Goal: Task Accomplishment & Management: Manage account settings

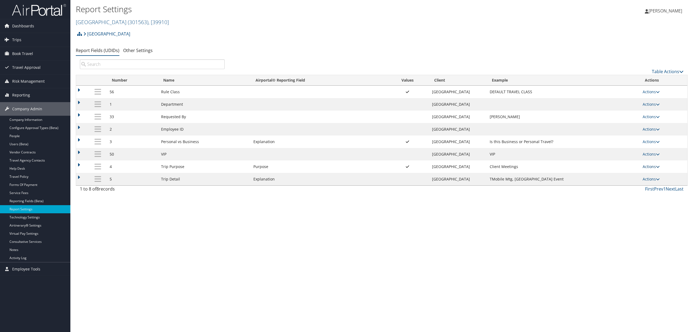
click at [643, 167] on td "Actions Update Report Field Values Upload Report Field Values Edit Delete" at bounding box center [663, 166] width 47 height 12
click at [646, 168] on link "Actions" at bounding box center [651, 166] width 17 height 5
click at [636, 192] on link "Edit" at bounding box center [630, 194] width 58 height 9
select select "20"
select select "4"
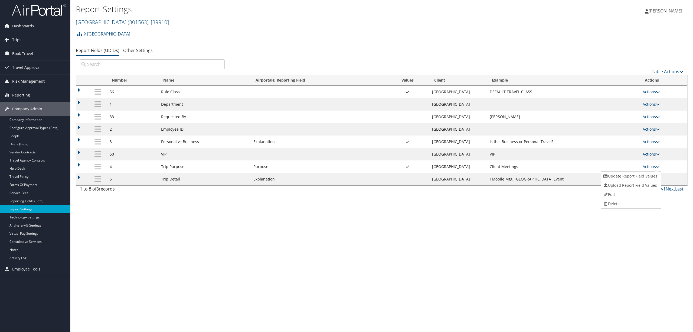
select select "both"
select select "trip"
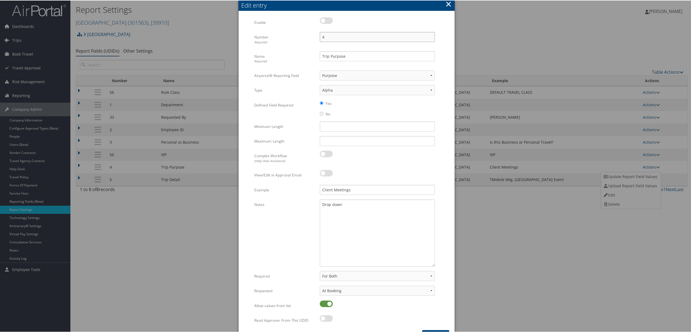
drag, startPoint x: 337, startPoint y: 37, endPoint x: 282, endPoint y: 43, distance: 55.5
click at [282, 43] on div "Number Required 4 Multiple values The selected items contain different values f…" at bounding box center [346, 40] width 185 height 19
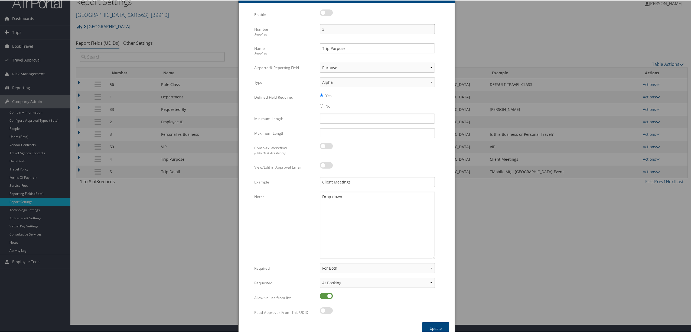
scroll to position [15, 0]
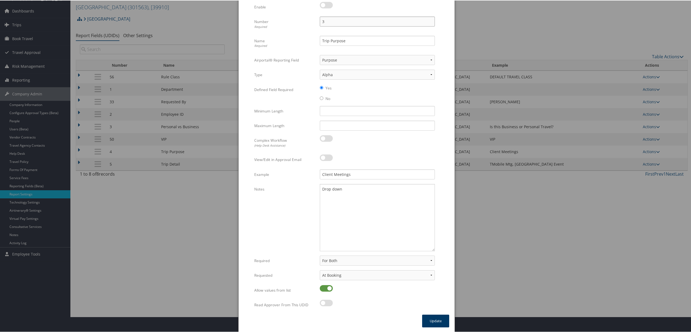
type input "3"
click at [436, 318] on button "Update" at bounding box center [435, 320] width 27 height 13
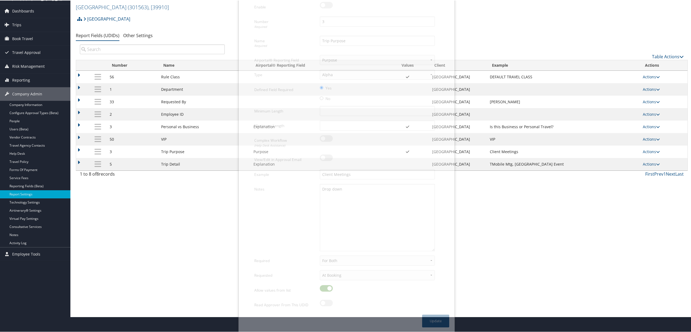
scroll to position [0, 0]
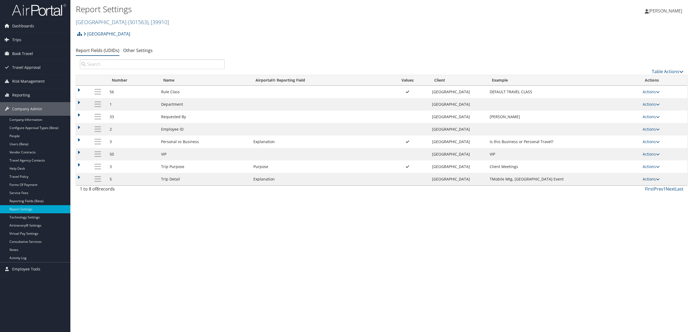
click at [654, 179] on link "Actions" at bounding box center [651, 178] width 17 height 5
click at [641, 205] on link "Edit" at bounding box center [630, 206] width 58 height 9
select select "4"
select select "both"
select select "trip"
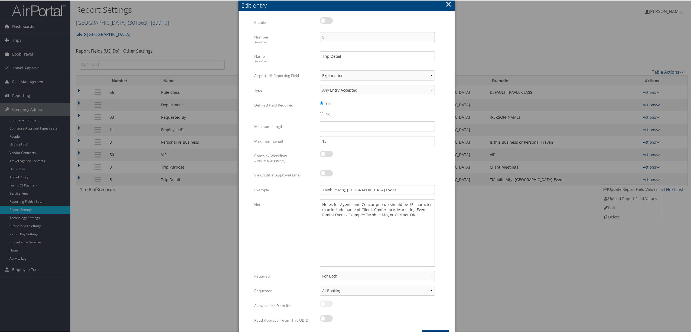
drag, startPoint x: 350, startPoint y: 36, endPoint x: 290, endPoint y: 44, distance: 60.1
click at [290, 44] on div "Number Required 5 Multiple values The selected items contain different values f…" at bounding box center [346, 40] width 185 height 19
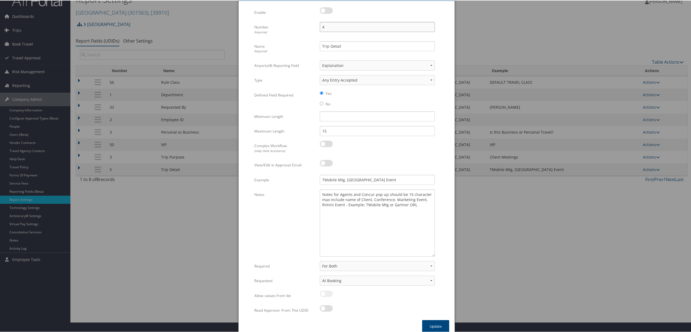
scroll to position [15, 0]
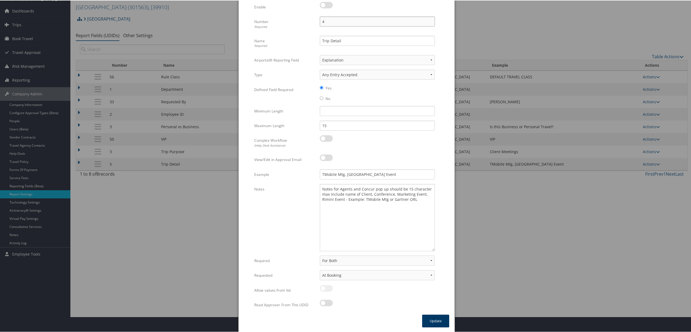
type input "4"
click at [429, 316] on button "Update" at bounding box center [435, 320] width 27 height 13
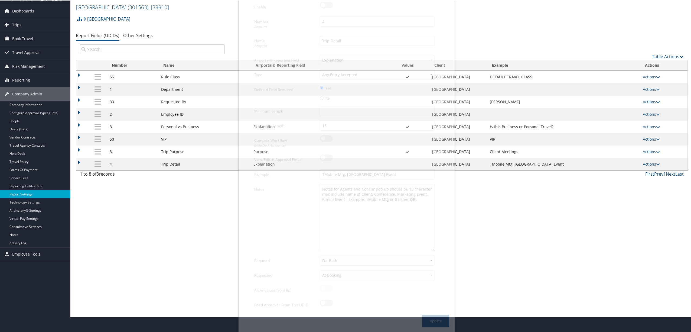
scroll to position [0, 0]
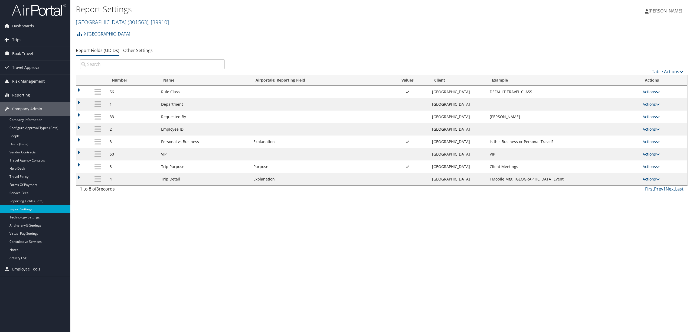
click at [645, 167] on link "Actions" at bounding box center [651, 166] width 17 height 5
click at [624, 195] on link "Edit" at bounding box center [630, 194] width 58 height 9
select select "20"
select select "4"
select select "both"
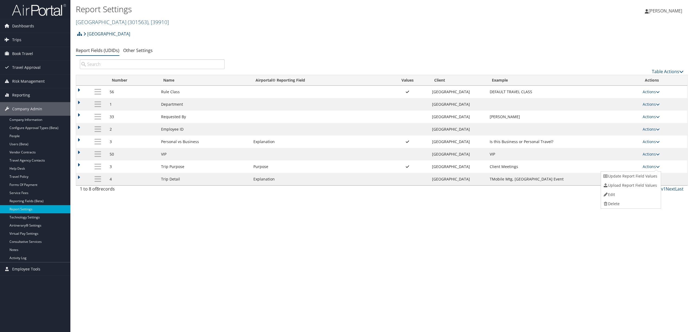
select select "trip"
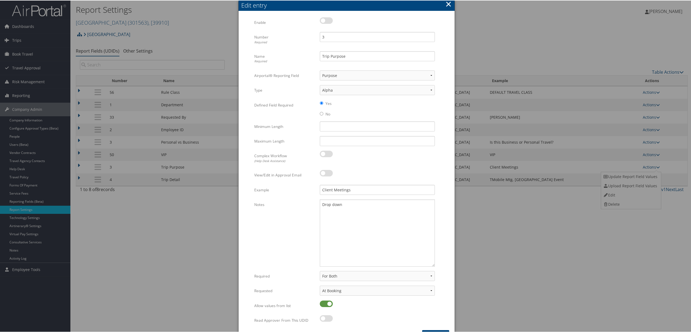
click at [445, 1] on button "×" at bounding box center [448, 3] width 6 height 11
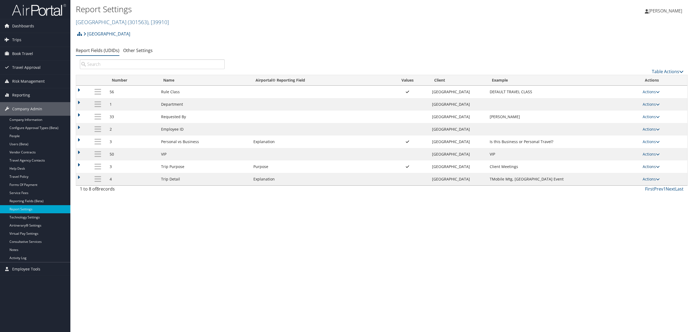
click at [650, 169] on link "Actions" at bounding box center [651, 166] width 17 height 5
click at [642, 177] on link "Update Report Field Values" at bounding box center [630, 175] width 58 height 9
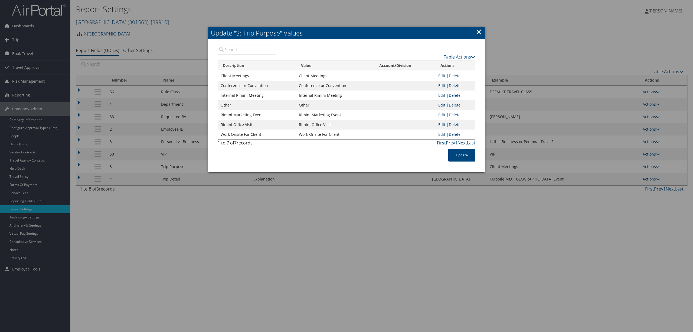
click at [443, 76] on link "Edit" at bounding box center [441, 75] width 7 height 5
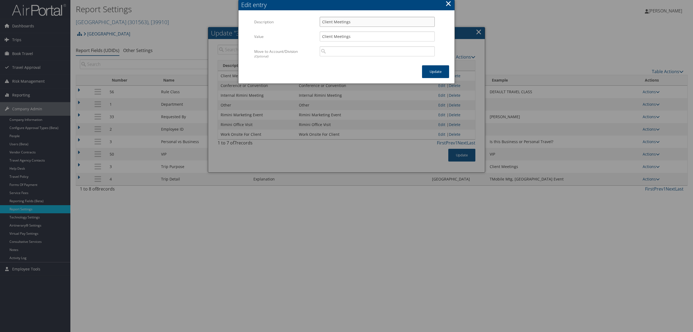
drag, startPoint x: 356, startPoint y: 23, endPoint x: 319, endPoint y: 23, distance: 37.6
click at [319, 23] on div "Client Meetings Multiple values The selected items contain different values for…" at bounding box center [377, 24] width 123 height 14
paste input "tg"
type input "Client Mtg"
drag, startPoint x: 358, startPoint y: 37, endPoint x: 303, endPoint y: 37, distance: 55.2
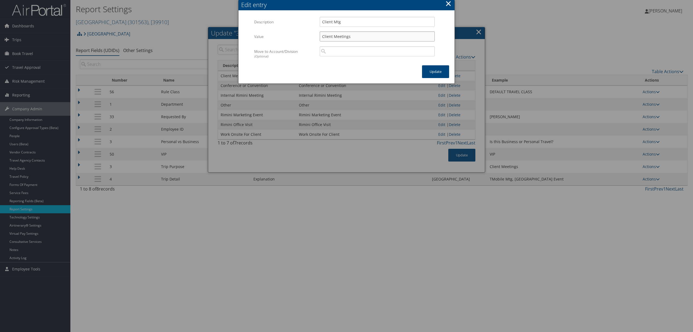
click at [303, 37] on div "Value Client Meetings Multiple values The selected items contain different valu…" at bounding box center [346, 38] width 185 height 15
paste input "tg"
type input "Client Mtg"
click at [436, 66] on button "Update" at bounding box center [435, 71] width 27 height 13
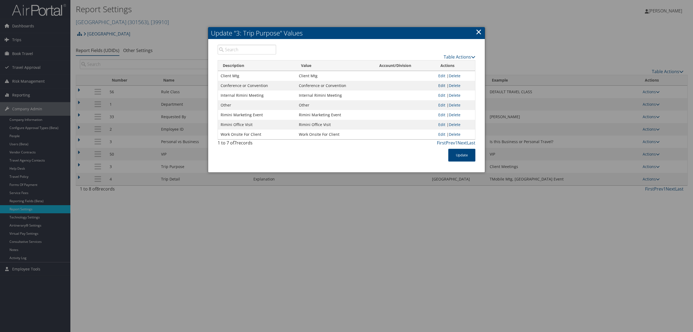
click at [443, 86] on link "Edit" at bounding box center [441, 85] width 7 height 5
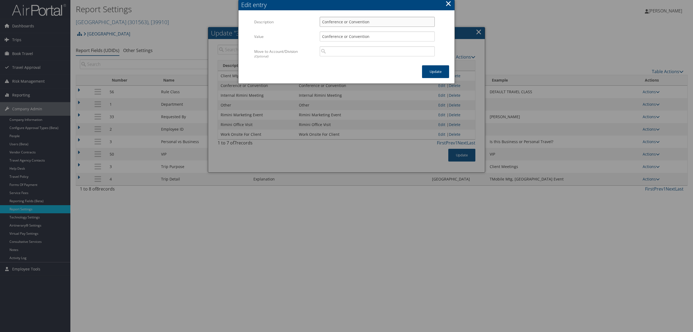
drag, startPoint x: 375, startPoint y: 22, endPoint x: 277, endPoint y: 28, distance: 98.2
click at [277, 28] on div "Description Conference or Convention Multiple values The selected items contain…" at bounding box center [346, 24] width 185 height 15
paste input "text"
type input "Conference"
drag, startPoint x: 372, startPoint y: 39, endPoint x: 268, endPoint y: 30, distance: 104.4
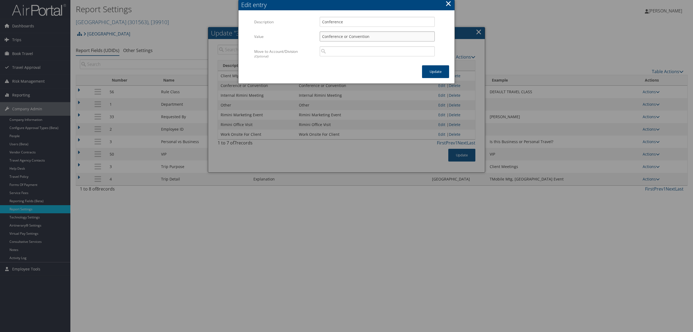
click at [268, 30] on div "Multiple values The selected items contain different values for this input. To …" at bounding box center [346, 41] width 185 height 49
paste input "text"
type input "Conference"
click at [437, 71] on button "Update" at bounding box center [435, 71] width 27 height 13
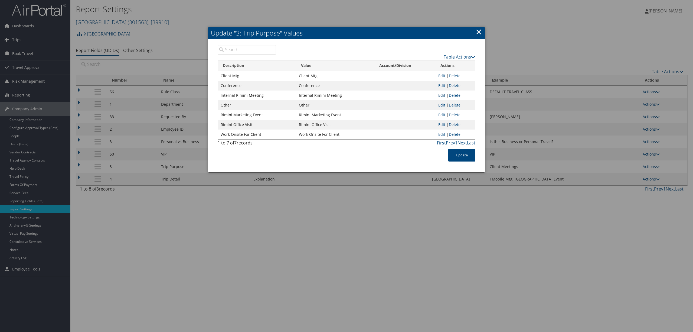
click at [441, 96] on link "Edit" at bounding box center [441, 95] width 7 height 5
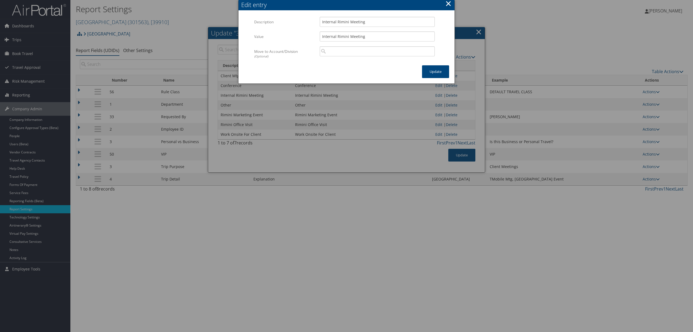
click at [451, 3] on button "×" at bounding box center [448, 3] width 6 height 11
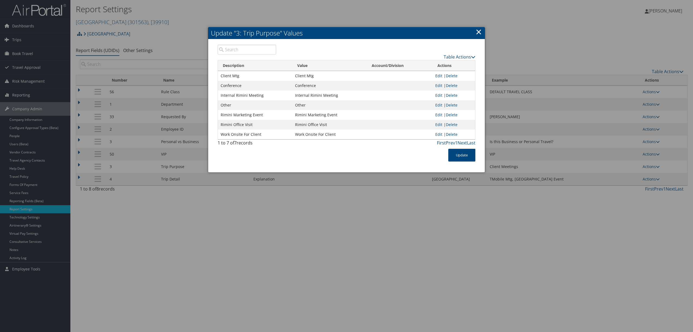
click at [438, 74] on link "Edit" at bounding box center [438, 75] width 7 height 5
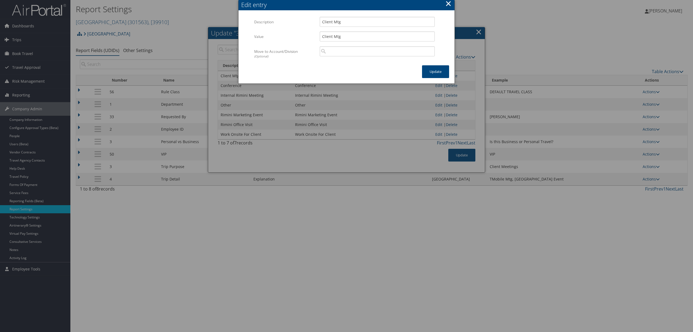
click at [450, 6] on button "×" at bounding box center [448, 3] width 6 height 11
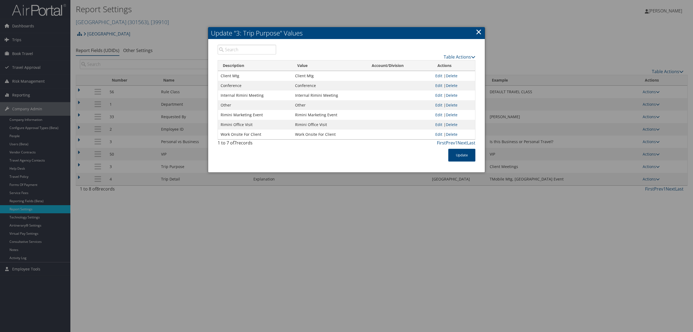
click at [438, 85] on link "Edit" at bounding box center [438, 85] width 7 height 5
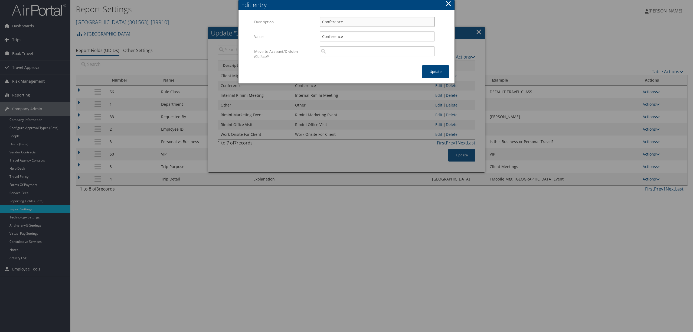
drag, startPoint x: 356, startPoint y: 20, endPoint x: 315, endPoint y: 25, distance: 41.0
click at [315, 25] on div "Description Conference Multiple values The selected items contain different val…" at bounding box center [346, 24] width 185 height 15
paste input "IMI Mktg Evt"
type input "IMI Mktg Evt"
drag, startPoint x: 354, startPoint y: 35, endPoint x: 258, endPoint y: 36, distance: 95.6
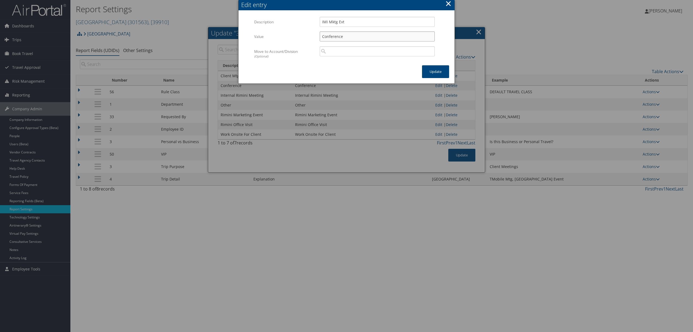
click at [258, 36] on div "Value Conference Multiple values The selected items contain different values fo…" at bounding box center [346, 38] width 185 height 15
paste input "IMI Mktg Evt"
type input "IMI Mktg Evt"
click at [428, 69] on button "Update" at bounding box center [435, 71] width 27 height 13
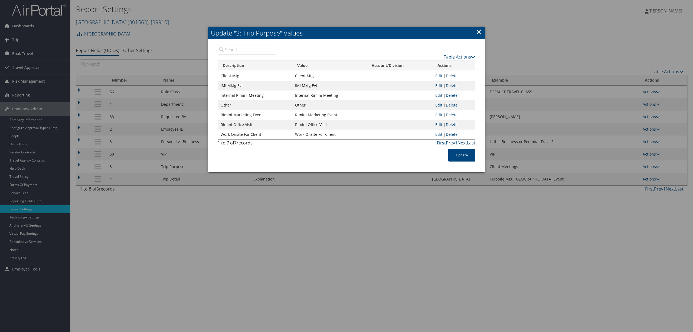
click at [439, 93] on link "Edit" at bounding box center [438, 95] width 7 height 5
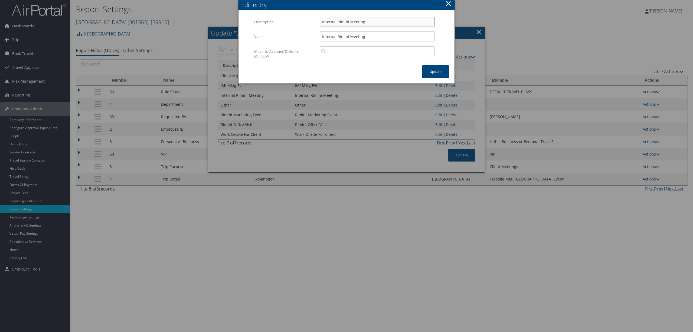
drag, startPoint x: 364, startPoint y: 22, endPoint x: 300, endPoint y: 19, distance: 64.5
click at [300, 19] on div "Description Internal Rimini Meeting Multiple values The selected items contain …" at bounding box center [346, 24] width 185 height 15
paste input "Conference"
type input "Conference"
drag, startPoint x: 381, startPoint y: 37, endPoint x: 246, endPoint y: 33, distance: 135.4
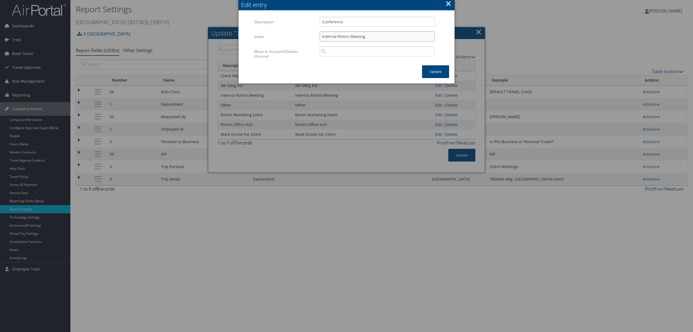
click at [246, 33] on form "Multiple values The selected items contain different values for this input. To …" at bounding box center [346, 41] width 205 height 49
paste input "Conference"
type input "Conference"
click at [426, 70] on button "Update" at bounding box center [435, 71] width 27 height 13
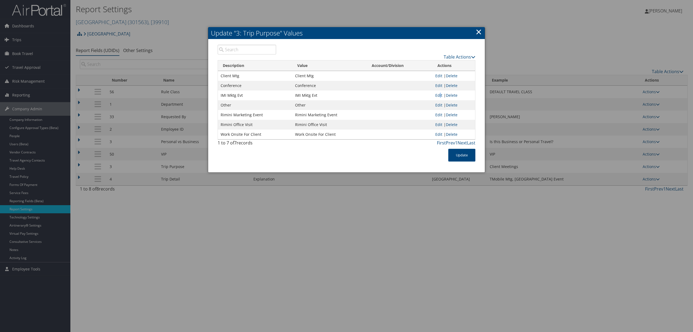
click at [439, 95] on link "Edit" at bounding box center [438, 95] width 7 height 5
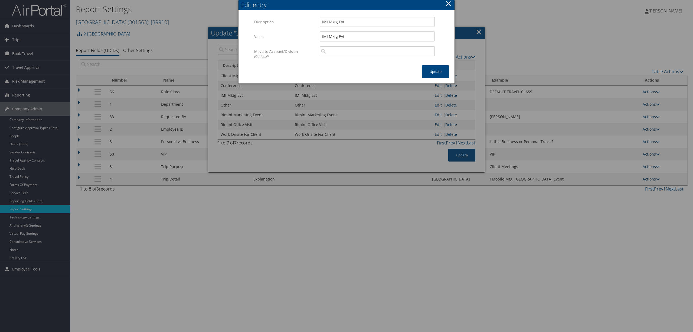
click at [319, 22] on div "IMI Mktg Evt Multiple values The selected items contain different values for th…" at bounding box center [377, 24] width 123 height 14
click at [321, 22] on input "IMI Mktg Evt" at bounding box center [377, 22] width 115 height 10
type input "RIMI Mktg Evt"
drag, startPoint x: 321, startPoint y: 35, endPoint x: 331, endPoint y: 33, distance: 10.6
click at [322, 35] on input "IMI Mktg Evt" at bounding box center [377, 36] width 115 height 10
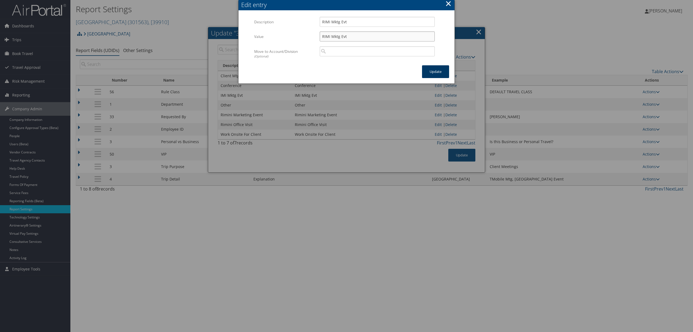
type input "RIMI Mktg Evt"
click at [439, 72] on button "Update" at bounding box center [435, 71] width 27 height 13
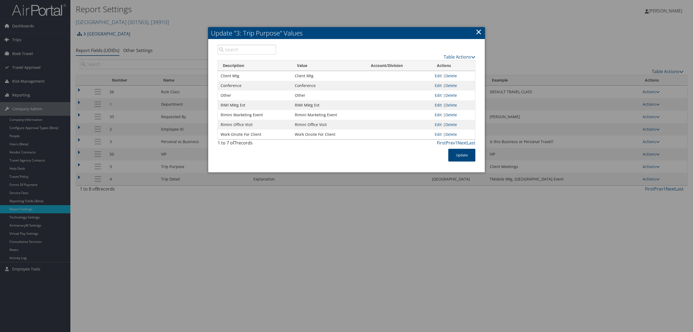
click at [440, 103] on link "Edit" at bounding box center [438, 104] width 7 height 5
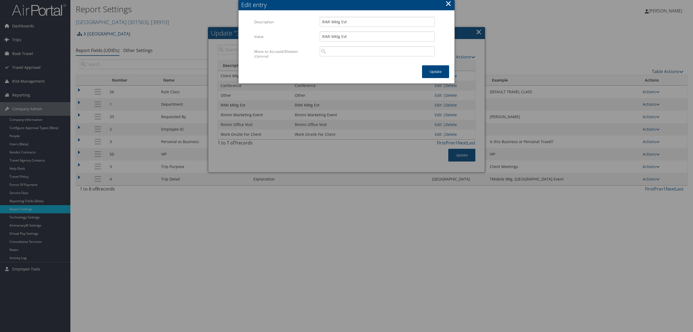
click at [449, 5] on button "×" at bounding box center [448, 3] width 6 height 11
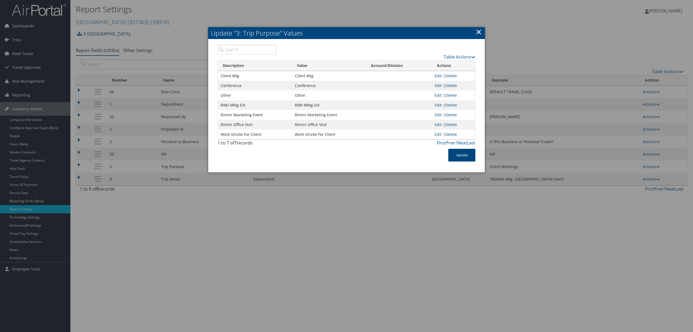
click at [437, 114] on link "Edit" at bounding box center [438, 114] width 7 height 5
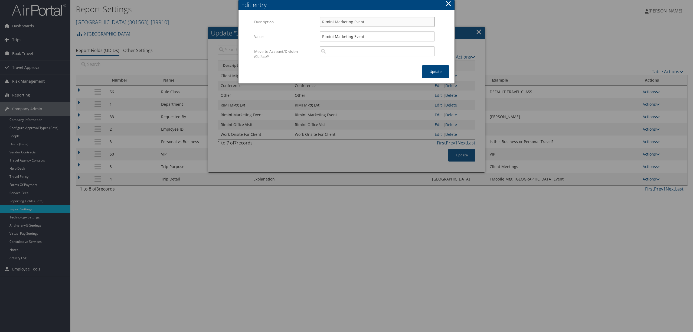
drag, startPoint x: 325, startPoint y: 21, endPoint x: 293, endPoint y: 22, distance: 32.5
click at [293, 22] on div "Description Rimini Marketing Event Multiple values The selected items contain d…" at bounding box center [346, 24] width 185 height 15
paste input "Client Onsite"
type input "Client Onsite"
drag, startPoint x: 375, startPoint y: 35, endPoint x: 281, endPoint y: 24, distance: 94.6
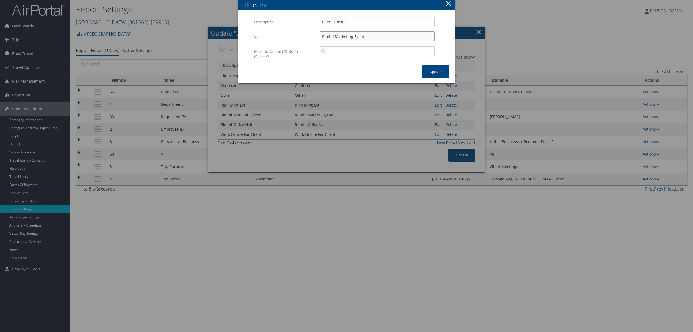
click at [281, 24] on div "Multiple values The selected items contain different values for this input. To …" at bounding box center [346, 41] width 185 height 49
paste input "Client Onsite"
type input "Client Onsite"
click at [436, 70] on button "Update" at bounding box center [435, 71] width 27 height 13
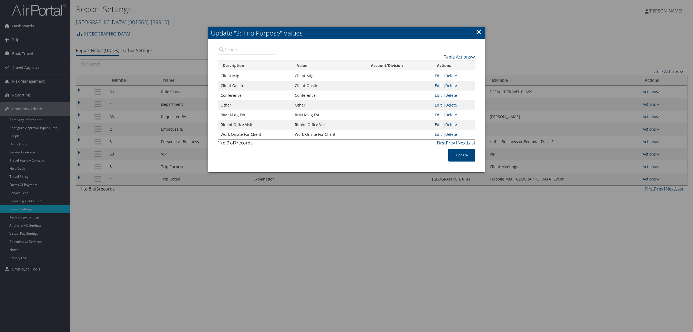
click at [439, 123] on link "Edit" at bounding box center [438, 124] width 7 height 5
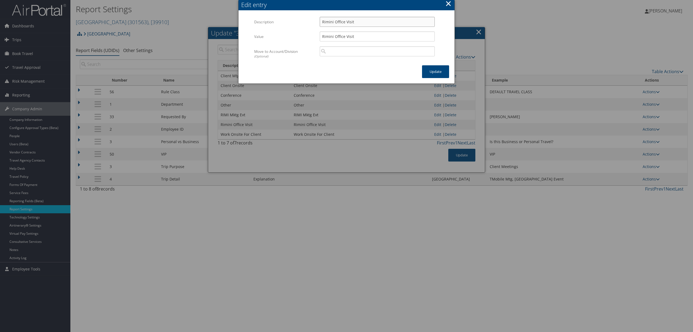
drag, startPoint x: 362, startPoint y: 22, endPoint x: 325, endPoint y: 17, distance: 37.4
click at [325, 17] on input "Rimini Office Visit" at bounding box center [377, 22] width 115 height 10
paste input "IMI"
drag, startPoint x: 358, startPoint y: 22, endPoint x: 289, endPoint y: 17, distance: 68.5
click at [289, 17] on div "Description RIMI Office Visit Multiple values The selected items contain differ…" at bounding box center [346, 24] width 185 height 15
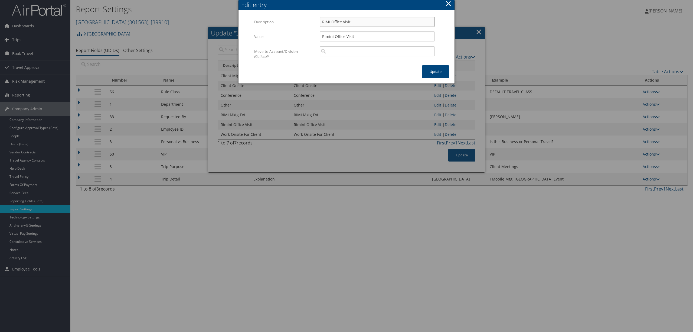
type input "RIMI Office Visit"
drag, startPoint x: 364, startPoint y: 41, endPoint x: 254, endPoint y: 33, distance: 110.5
click at [254, 33] on div "Value Rimini Office Visit Multiple values The selected items contain different …" at bounding box center [346, 38] width 185 height 15
paste input "IMI"
type input "RIMI Office Visit"
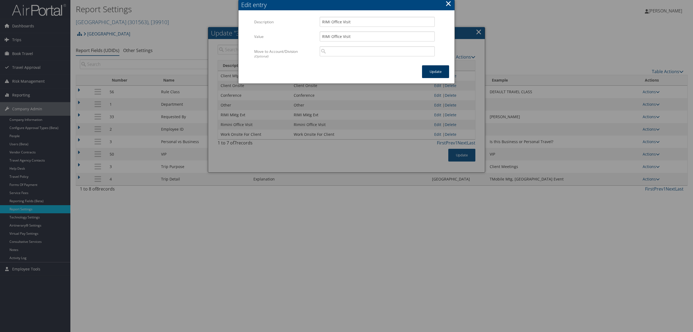
click at [429, 73] on button "Update" at bounding box center [435, 71] width 27 height 13
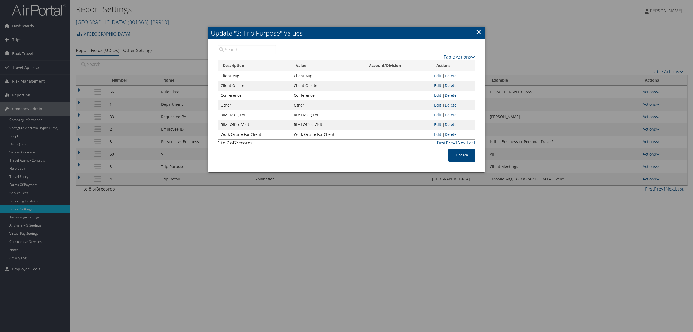
click at [438, 84] on link "Edit" at bounding box center [437, 85] width 7 height 5
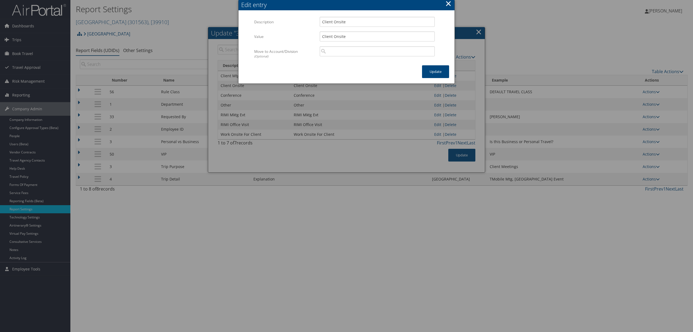
click at [448, 4] on button "×" at bounding box center [448, 3] width 6 height 11
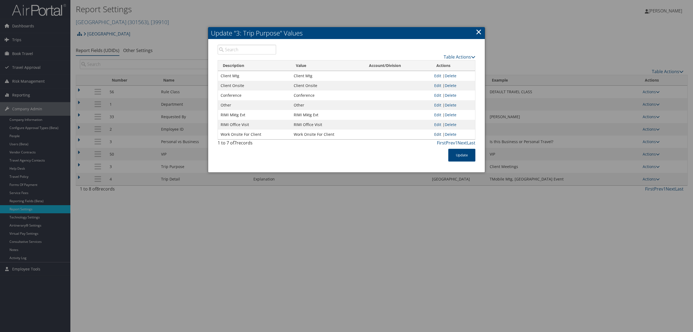
click at [435, 133] on link "Edit" at bounding box center [437, 134] width 7 height 5
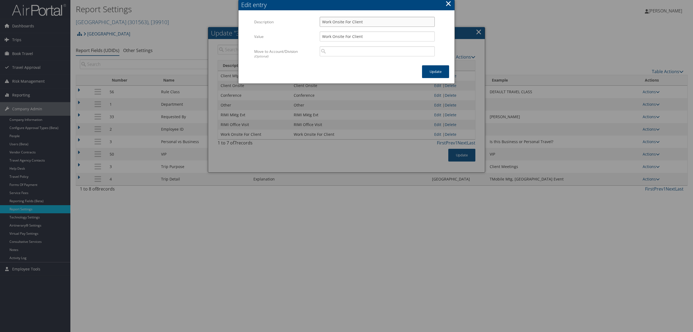
drag, startPoint x: 376, startPoint y: 21, endPoint x: 284, endPoint y: 19, distance: 92.1
click at [284, 19] on div "Description Work Onsite For Client Multiple values The selected items contain d…" at bounding box center [346, 24] width 185 height 15
paste input "Personal"
type input "Personal"
drag, startPoint x: 371, startPoint y: 37, endPoint x: 283, endPoint y: 37, distance: 88.3
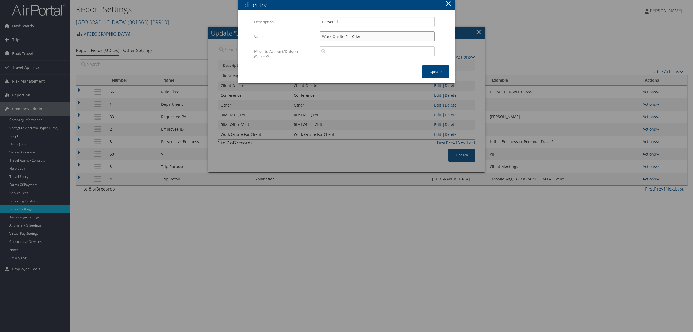
click at [283, 37] on div "Value Work Onsite For Client Multiple values The selected items contain differe…" at bounding box center [346, 38] width 185 height 15
paste input "Personal"
type input "Personal"
click at [433, 72] on button "Update" at bounding box center [435, 71] width 27 height 13
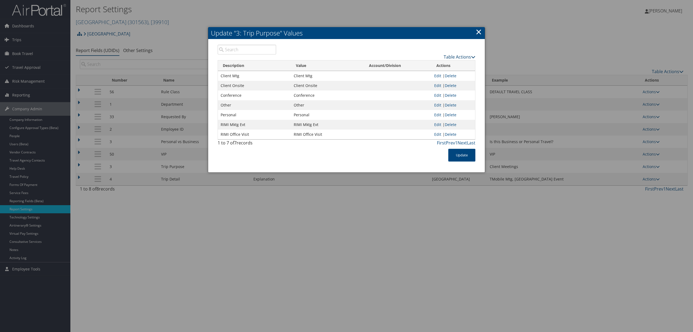
click at [450, 55] on link "Table Actions" at bounding box center [460, 57] width 32 height 6
click at [423, 64] on link "New Record" at bounding box center [439, 65] width 71 height 9
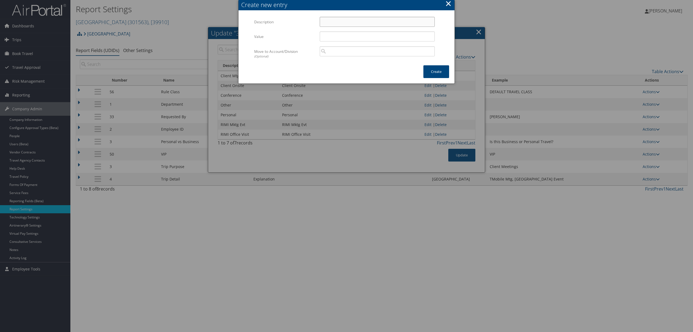
click at [339, 20] on input "Description" at bounding box center [377, 22] width 115 height 10
paste input "RIMI Mtg"
type input "RIMI Mtg"
click at [348, 32] on input "Value" at bounding box center [377, 36] width 115 height 10
paste input "RIMI Mtg"
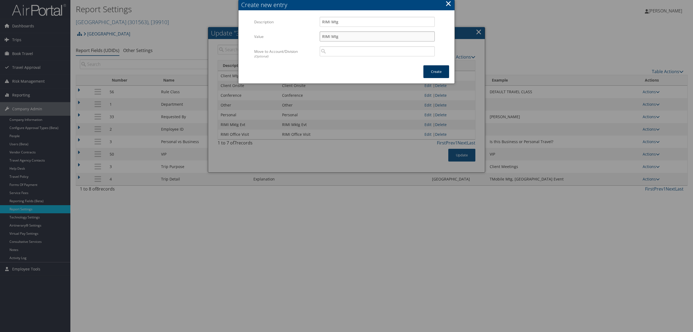
type input "RIMI Mtg"
click at [440, 71] on button "Create" at bounding box center [436, 71] width 26 height 13
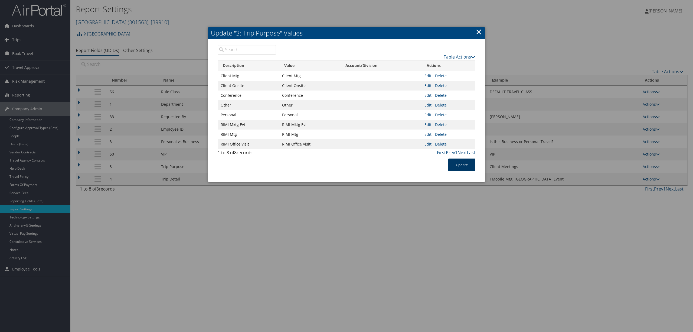
click at [467, 164] on button "Update" at bounding box center [461, 164] width 27 height 13
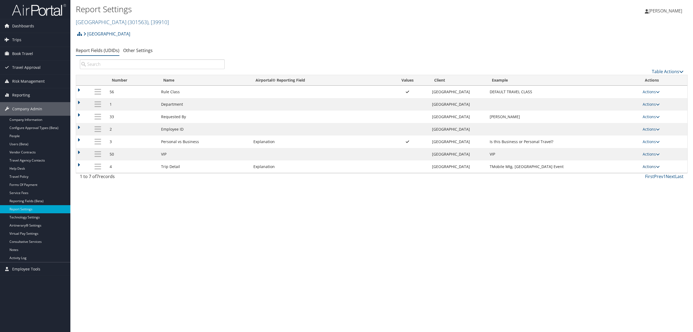
click at [652, 166] on link "Actions" at bounding box center [651, 166] width 17 height 5
click at [637, 192] on link "Edit" at bounding box center [630, 194] width 58 height 9
select select "4"
select select "both"
select select "trip"
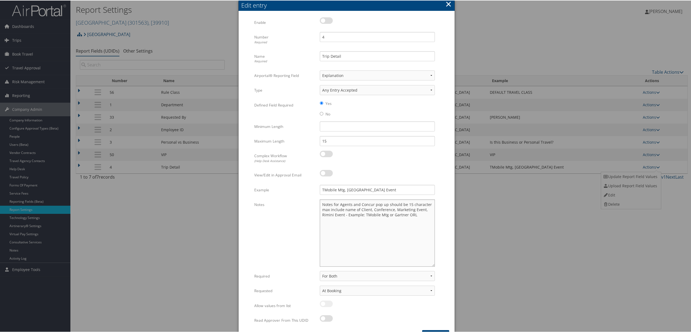
click at [384, 214] on textarea "Notes for Agents and Concur pop up should be 15 character max include name of C…" at bounding box center [377, 232] width 115 height 67
click at [409, 210] on textarea "Notes for Agents and Concur pop up should be 15 character max include name of C…" at bounding box center [377, 232] width 115 height 67
click at [412, 213] on textarea "Notes for Agents and Concur pop up should be 15 character max include name of C…" at bounding box center [377, 232] width 115 height 67
click at [427, 212] on textarea "Notes for Agents and Concur pop up should be 15 character max include name of C…" at bounding box center [377, 232] width 115 height 67
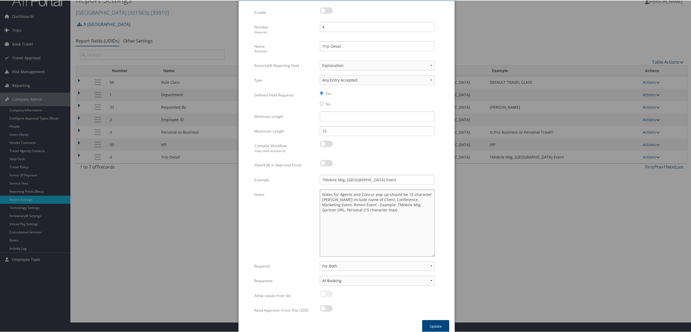
scroll to position [15, 0]
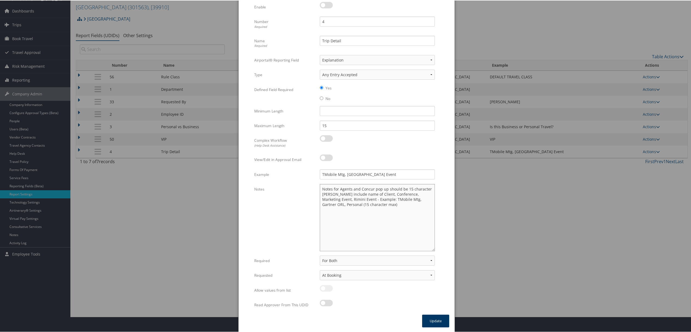
type textarea "Notes for Agents and Concur pop up should be 15 character max include name of C…"
click at [432, 322] on button "Update" at bounding box center [435, 320] width 27 height 13
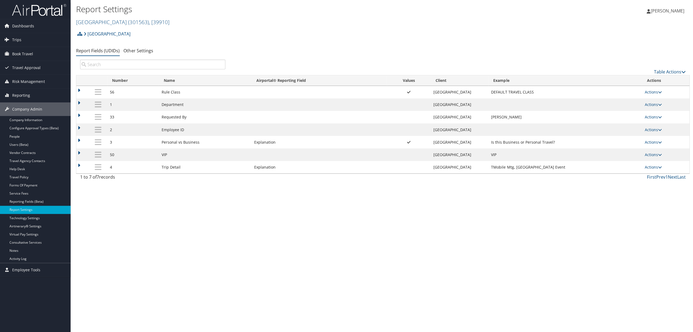
scroll to position [0, 0]
click at [30, 143] on link "Users (Beta)" at bounding box center [35, 144] width 70 height 8
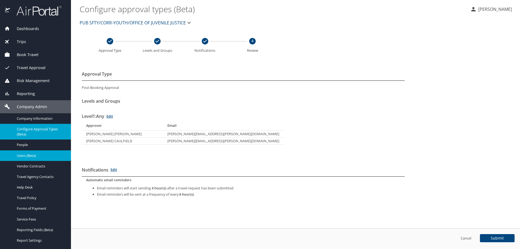
click at [34, 158] on div "Users (Beta)" at bounding box center [35, 155] width 62 height 6
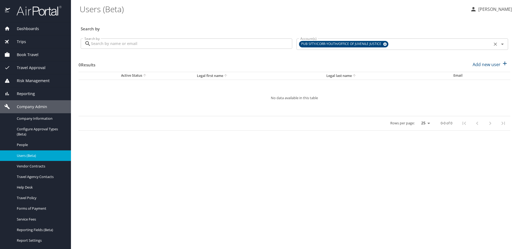
click at [385, 44] on icon at bounding box center [385, 45] width 4 height 4
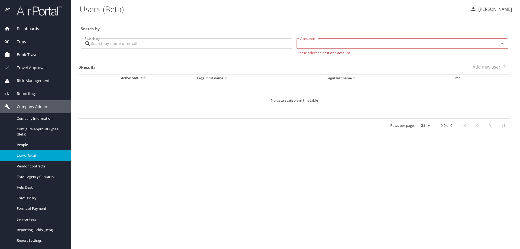
click at [342, 47] on input "Account(s)" at bounding box center [394, 43] width 192 height 7
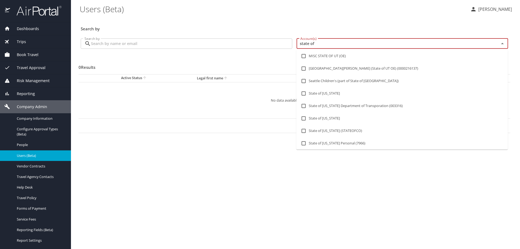
type input "state of l"
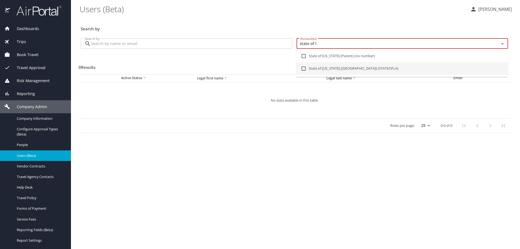
click at [303, 72] on input "checkbox" at bounding box center [303, 68] width 10 height 10
checkbox input "true"
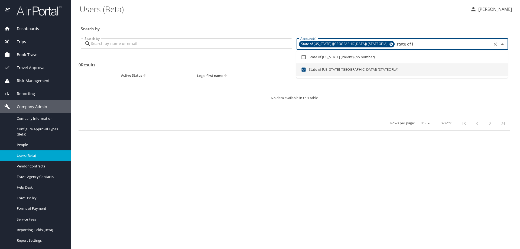
type input "state of l"
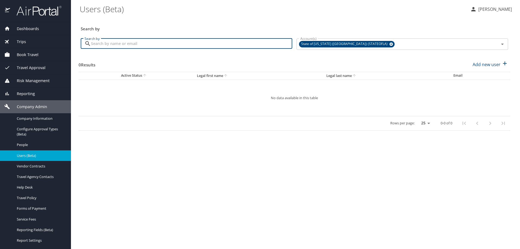
click at [212, 45] on input "Search by" at bounding box center [191, 43] width 201 height 10
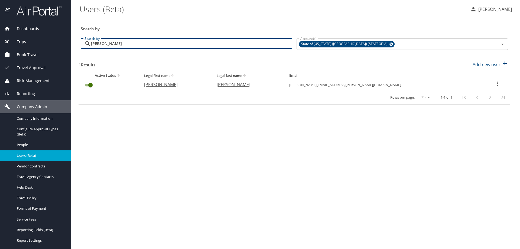
type input "lewis harris"
click at [494, 84] on icon "User Search Table" at bounding box center [497, 83] width 6 height 6
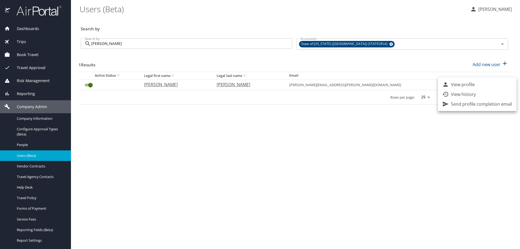
click at [474, 84] on p "View profile" at bounding box center [463, 84] width 24 height 6
select select "US"
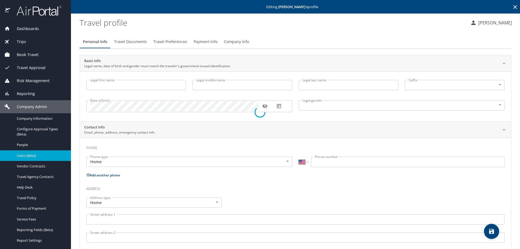
type input "LaKisha"
type input "Lewis-Harris"
type input "Female"
type input "Tracy Harris"
type input "Sr"
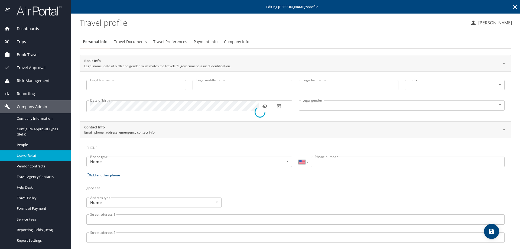
type input "(225) 223-1466"
type input "llewis10@yahoo.com"
select select "US"
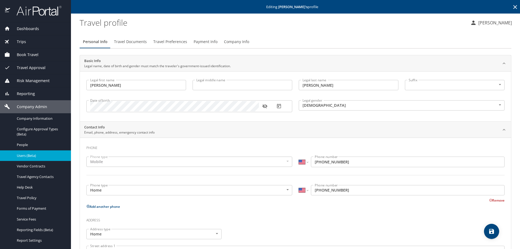
click at [236, 42] on span "Company Info" at bounding box center [236, 41] width 25 height 7
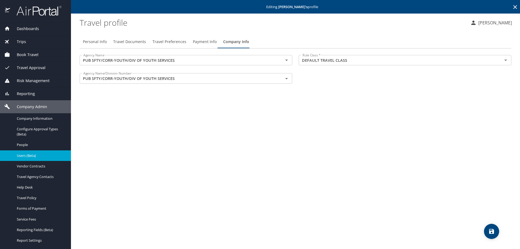
click at [201, 42] on span "Payment Info" at bounding box center [205, 41] width 24 height 7
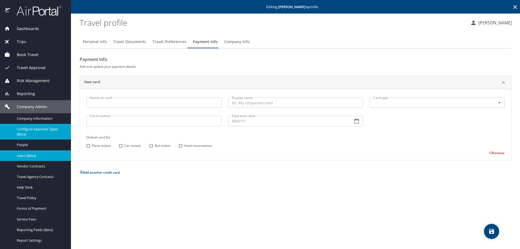
click at [46, 133] on span "Configure Approval Types (Beta)" at bounding box center [41, 131] width 48 height 10
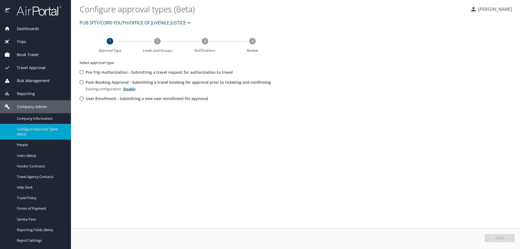
click at [135, 21] on span "PUB SFTY/CORR-YOUTH/OFFICE OF JUVENILE JUSTICE" at bounding box center [133, 23] width 106 height 8
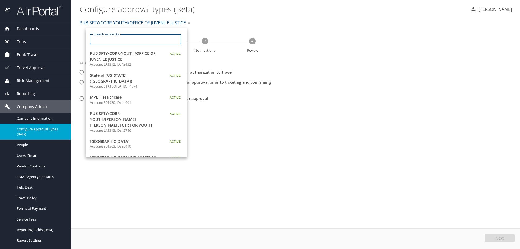
click at [123, 41] on input "Search accounts" at bounding box center [137, 39] width 88 height 10
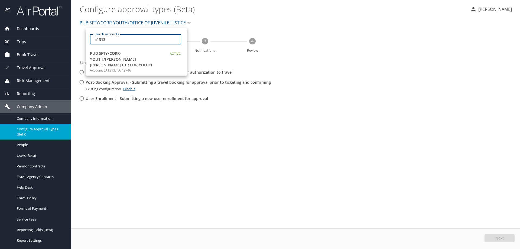
type input "la1313"
click at [124, 55] on span "PUB SFTY/CORR-YOUTH/[PERSON_NAME] [PERSON_NAME] CTR FOR YOUTH" at bounding box center [124, 59] width 68 height 18
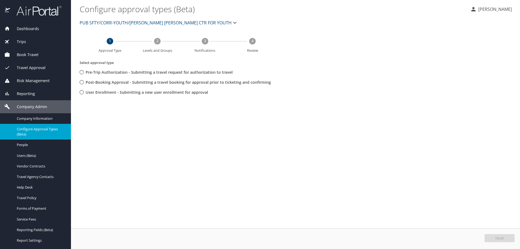
click at [168, 22] on span "PUB SFTY/CORR-YOUTH/[PERSON_NAME] [PERSON_NAME] CTR FOR YOUTH" at bounding box center [156, 23] width 152 height 8
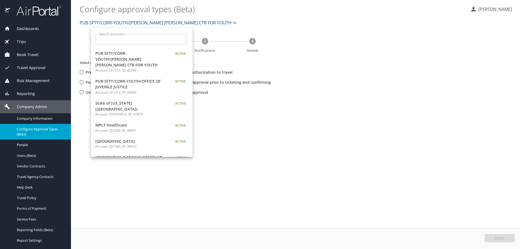
click at [123, 40] on input "Search accounts" at bounding box center [143, 39] width 88 height 10
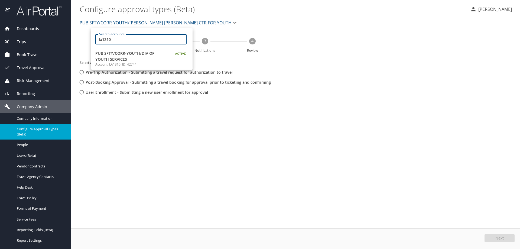
type input "la1310"
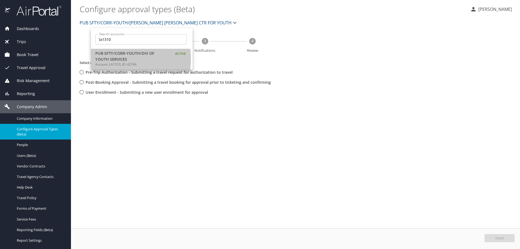
click at [116, 59] on span "PUB SFTY/CORR-YOUTH/DIV OF YOUTH SERVICES" at bounding box center [129, 56] width 68 height 12
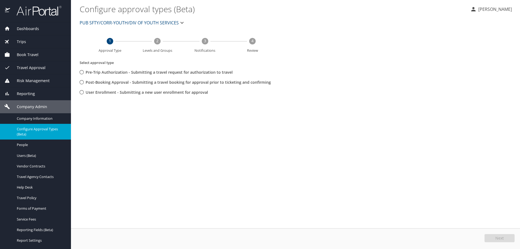
click at [81, 81] on input "Post-Booking Approval - Submitting a travel booking for approval prior to ticke…" at bounding box center [82, 82] width 10 height 10
radio input "true"
click at [489, 236] on button "Next" at bounding box center [499, 238] width 30 height 8
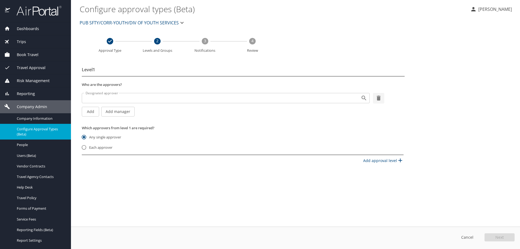
click at [175, 23] on span "PUB SFTY/CORR-YOUTH/DIV OF YOUTH SERVICES" at bounding box center [129, 23] width 99 height 8
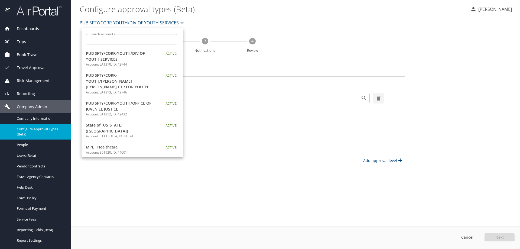
click at [134, 60] on span "PUB SFTY/CORR-YOUTH/DIV OF YOUTH SERVICES" at bounding box center [120, 56] width 68 height 12
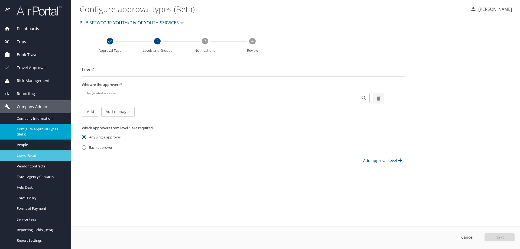
click at [32, 155] on span "Users (Beta)" at bounding box center [41, 155] width 48 height 5
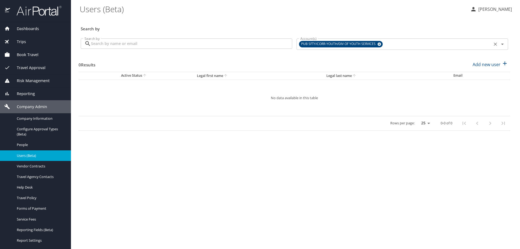
click at [378, 44] on icon at bounding box center [379, 45] width 4 height 4
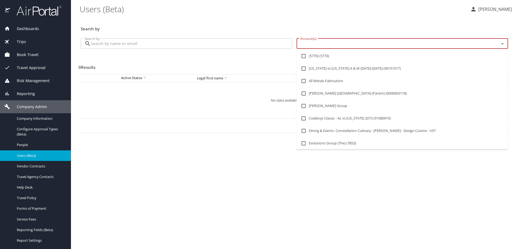
click at [376, 45] on input "Account(s)" at bounding box center [394, 43] width 192 height 7
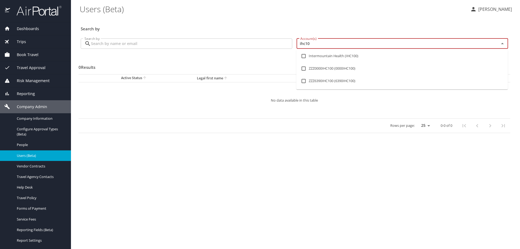
type input "ihc100"
click at [303, 54] on input "checkbox" at bounding box center [303, 56] width 10 height 10
checkbox input "true"
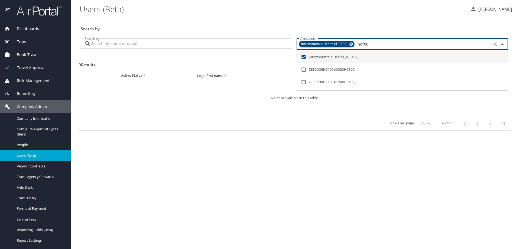
type input "ihc100"
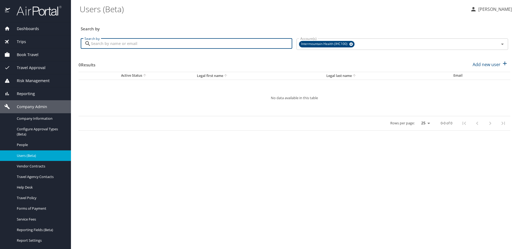
click at [242, 44] on input "Search by" at bounding box center [191, 43] width 201 height 10
paste input "John.Robison@imail.org"
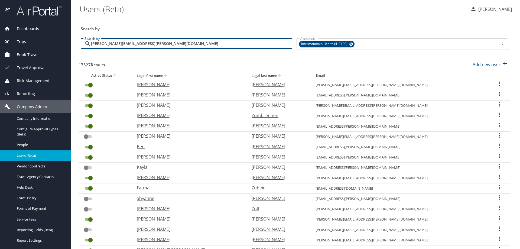
click at [214, 43] on input "John.Robison@imail.org" at bounding box center [191, 43] width 201 height 10
type input "John.Robison@imail.org"
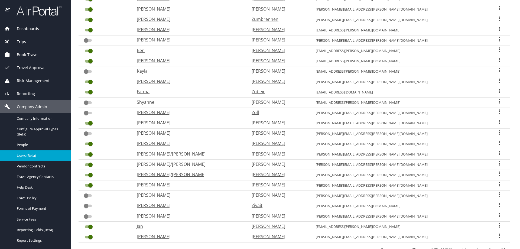
scroll to position [117, 0]
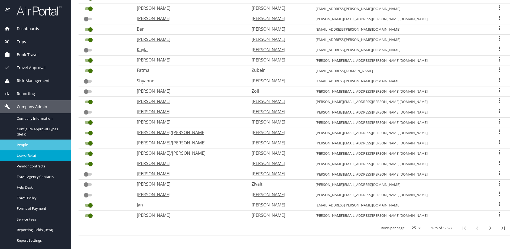
click at [35, 145] on span "People" at bounding box center [41, 144] width 48 height 5
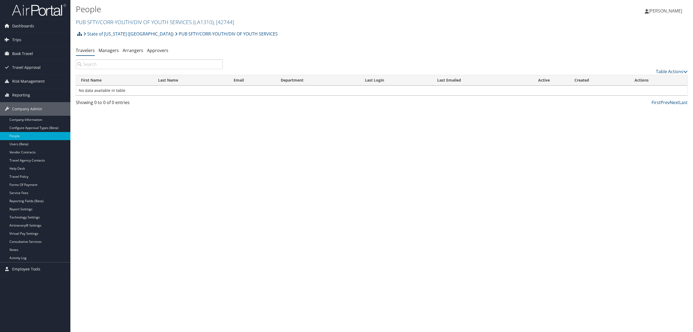
click at [192, 18] on h2 "PUB SFTY/CORR-YOUTH/DIV OF YOUTH SERVICES ( LA1310 ) , [ 42744 ]" at bounding box center [280, 21] width 408 height 9
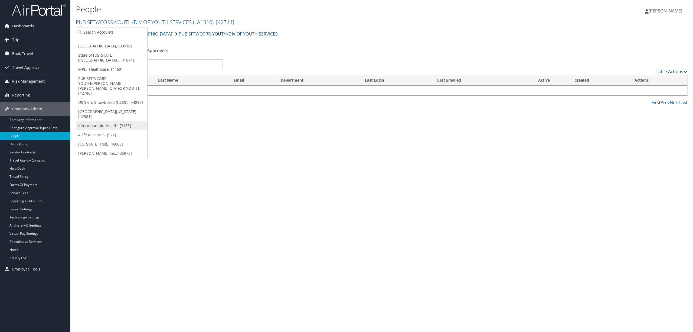
click at [106, 121] on link "Intermountain Health, [3133]" at bounding box center [111, 125] width 71 height 9
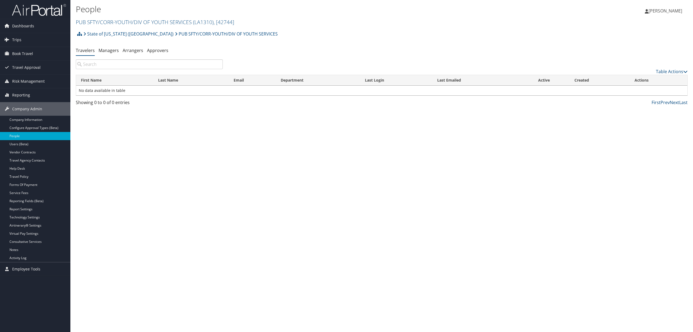
click at [129, 25] on link "PUB SFTY/CORR-YOUTH/DIV OF YOUTH SERVICES ( LA1310 ) , [ 42744 ]" at bounding box center [155, 21] width 158 height 7
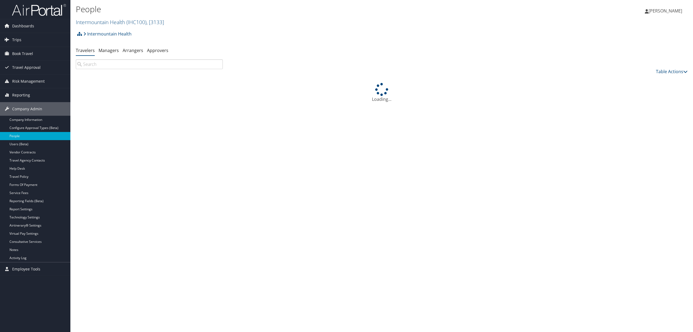
click at [126, 65] on input "search" at bounding box center [149, 64] width 147 height 10
paste input "[PERSON_NAME][EMAIL_ADDRESS][PERSON_NAME][DOMAIN_NAME]"
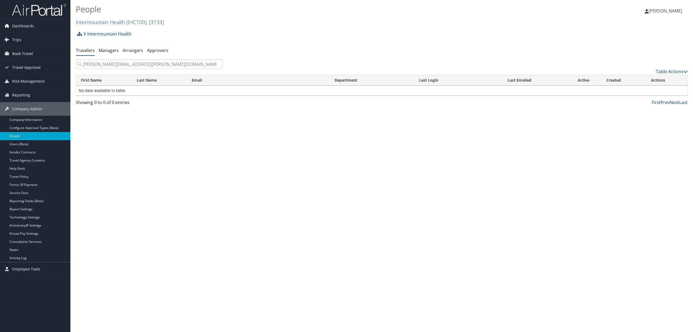
type input "[PERSON_NAME][EMAIL_ADDRESS][PERSON_NAME][DOMAIN_NAME]"
click at [280, 46] on ul "Travelers Managers Arrangers Approvers" at bounding box center [382, 51] width 612 height 10
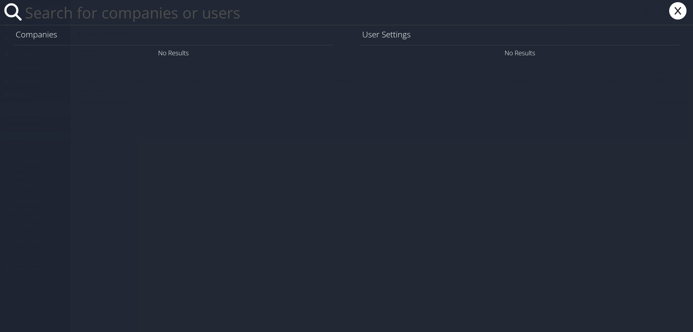
paste input "[PERSON_NAME][EMAIL_ADDRESS][PERSON_NAME][DOMAIN_NAME]"
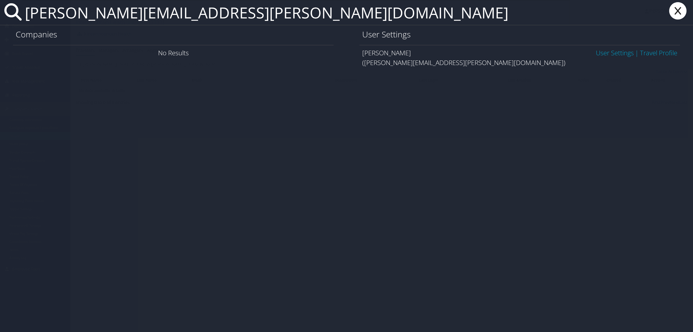
type input "[PERSON_NAME][EMAIL_ADDRESS][PERSON_NAME][DOMAIN_NAME]"
click at [596, 52] on link "User Settings" at bounding box center [615, 52] width 38 height 9
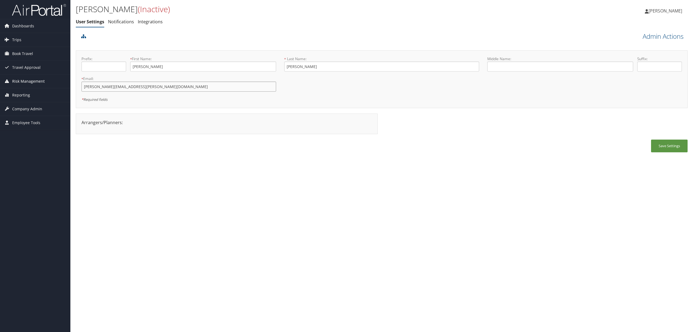
drag, startPoint x: 136, startPoint y: 88, endPoint x: 67, endPoint y: 82, distance: 68.7
click at [67, 82] on div "Dashboards AirPortal 360™ (Manager) AirPortal 360™ (Agent) My Travel Dashboard …" at bounding box center [346, 166] width 693 height 332
click at [34, 110] on span "Company Admin" at bounding box center [27, 109] width 30 height 14
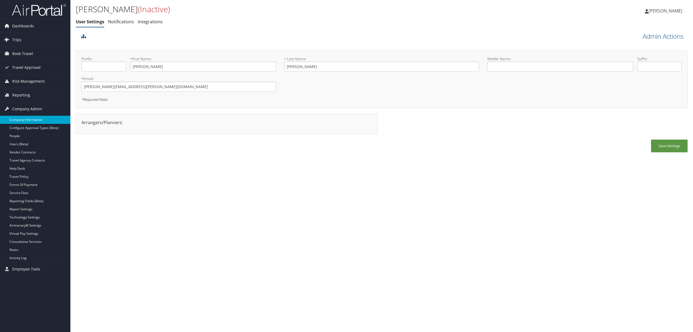
click at [34, 117] on link "Company Information" at bounding box center [35, 120] width 70 height 8
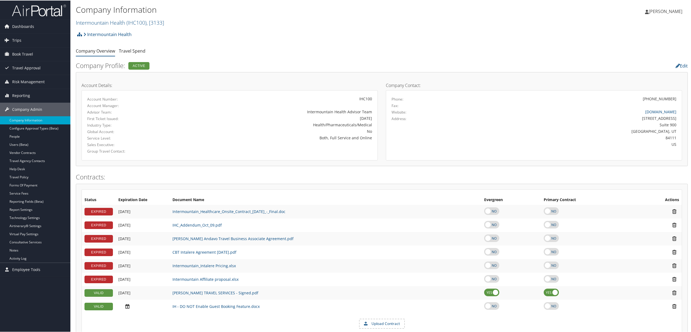
click at [149, 17] on h2 "Intermountain Health ( IHC100 ) , [ 3133 ]" at bounding box center [280, 21] width 408 height 9
click at [138, 32] on input "search" at bounding box center [111, 32] width 71 height 10
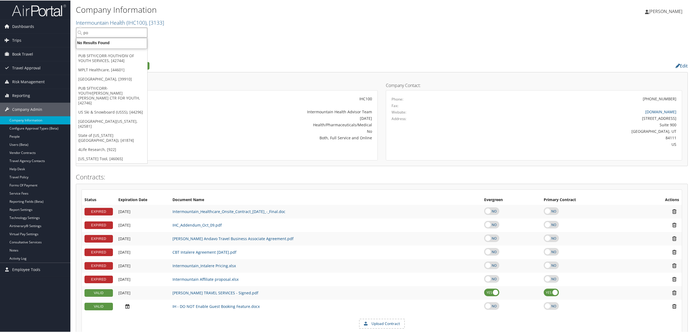
type input "p"
click at [39, 130] on link "Configure Approval Types (Beta)" at bounding box center [35, 128] width 70 height 8
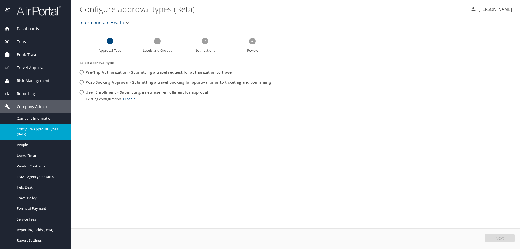
click at [83, 82] on input "Post-Booking Approval - Submitting a travel booking for approval prior to ticke…" at bounding box center [82, 82] width 10 height 10
radio input "true"
click at [94, 22] on span "Intermountain Health" at bounding box center [102, 23] width 44 height 8
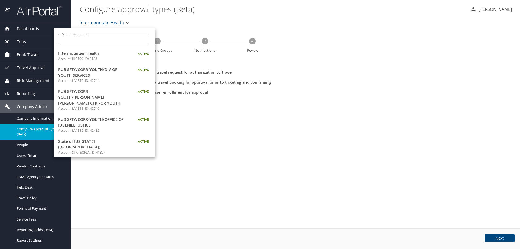
click at [92, 42] on input "Search accounts" at bounding box center [106, 39] width 88 height 10
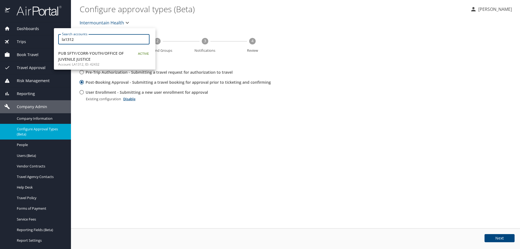
type input "la1312"
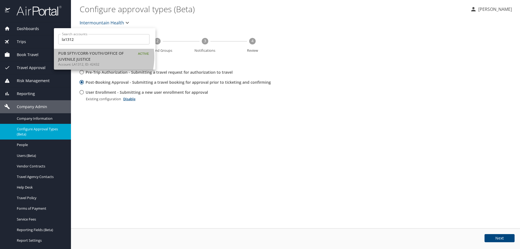
click at [90, 57] on span "PUB SFTY/CORR-YOUTH/OFFICE OF JUVENILE JUSTICE" at bounding box center [92, 56] width 68 height 12
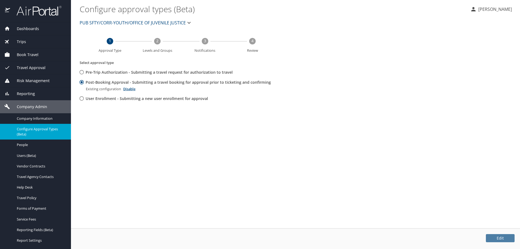
click at [490, 237] on button "Edit" at bounding box center [500, 238] width 29 height 8
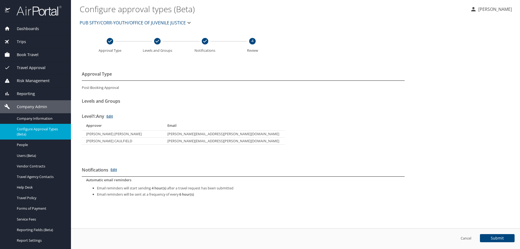
click at [168, 22] on span "PUB SFTY/CORR-YOUTH/OFFICE OF JUVENILE JUSTICE" at bounding box center [133, 23] width 106 height 8
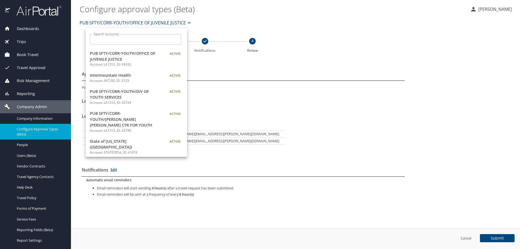
click at [165, 37] on input "Search accounts" at bounding box center [137, 39] width 88 height 10
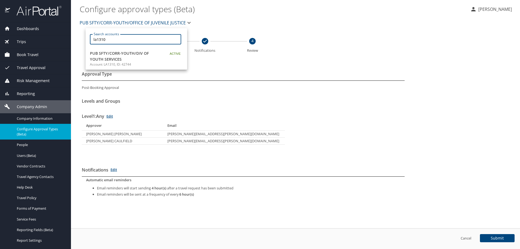
type input "la1310"
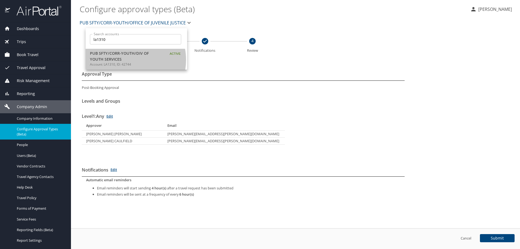
click at [126, 60] on span "PUB SFTY/CORR-YOUTH/DIV OF YOUTH SERVICES" at bounding box center [124, 56] width 68 height 12
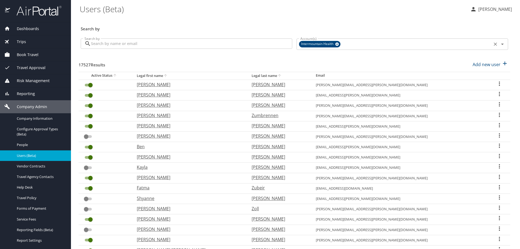
click at [335, 44] on icon at bounding box center [337, 45] width 4 height 4
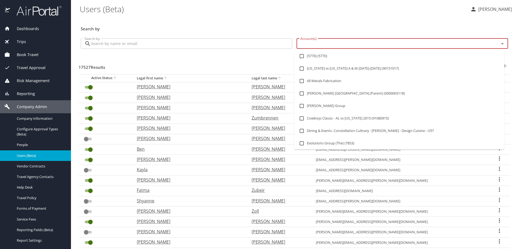
click at [334, 44] on input "Account(s)" at bounding box center [394, 43] width 192 height 7
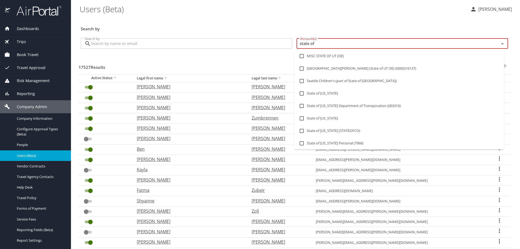
type input "state of l"
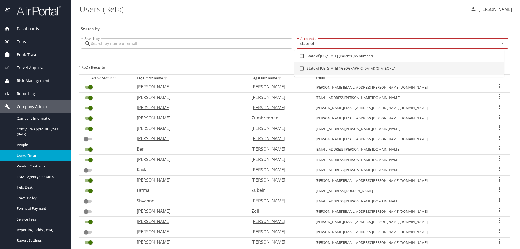
click at [302, 70] on input "checkbox" at bounding box center [301, 68] width 10 height 10
checkbox input "true"
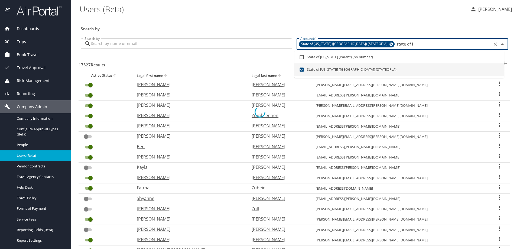
checkbox input "true"
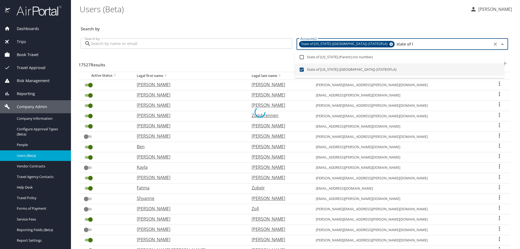
checkbox input "true"
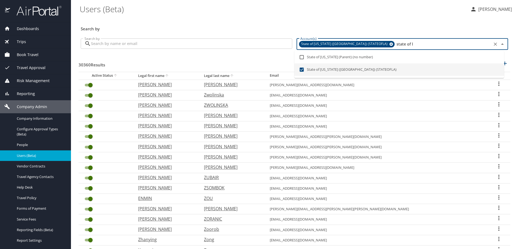
type input "state of l"
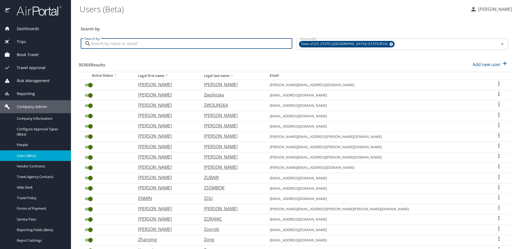
click at [195, 44] on input "Search by" at bounding box center [191, 43] width 201 height 10
type input "l"
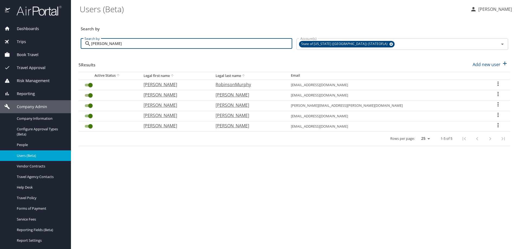
type input "lakisha"
click at [495, 104] on icon "User Search Table" at bounding box center [498, 104] width 6 height 6
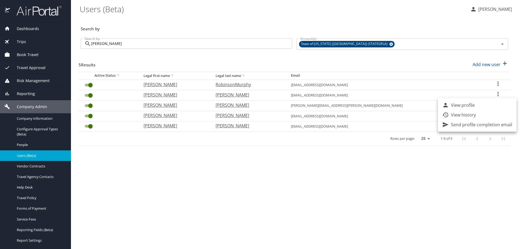
click at [476, 105] on li "View profile" at bounding box center [477, 105] width 79 height 10
select select "US"
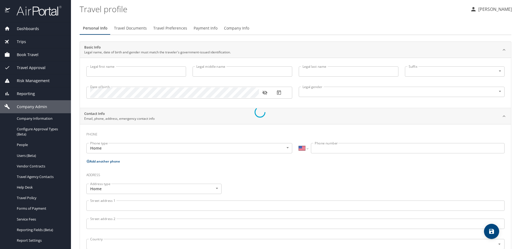
select select "US"
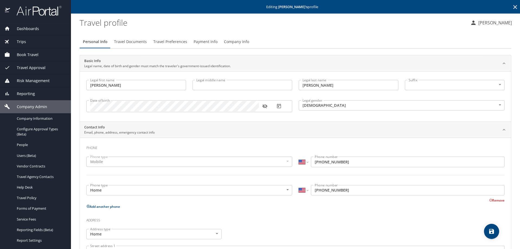
type input "LaKisha"
type input "Lewis-Harris"
type input "Female"
type input "Tracy Harris"
type input "Sr"
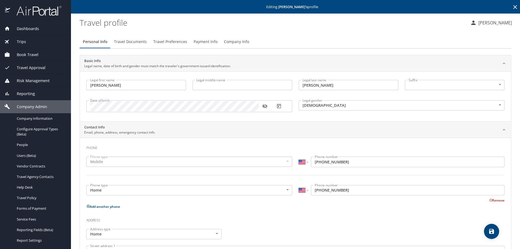
type input "(225) 223-1466"
type input "llewis10@yahoo.com"
click at [229, 42] on span "Company Info" at bounding box center [236, 41] width 25 height 7
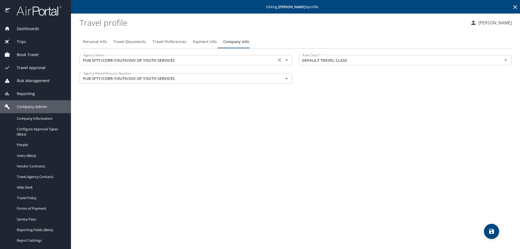
click at [287, 62] on icon "Open" at bounding box center [286, 60] width 6 height 6
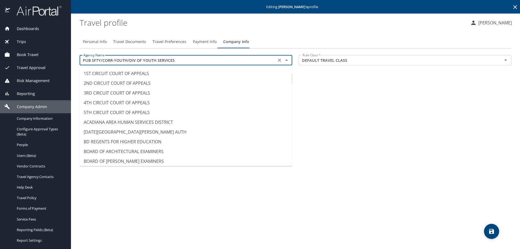
scroll to position [3431, 0]
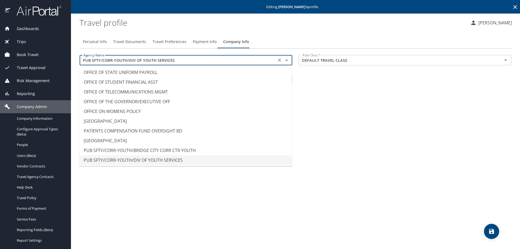
click at [287, 62] on icon "Close" at bounding box center [286, 60] width 6 height 6
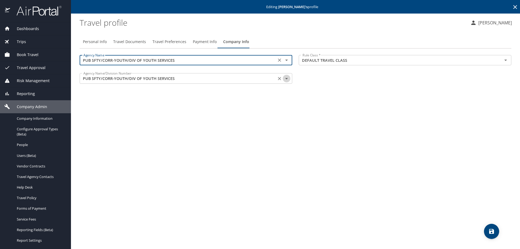
click at [286, 76] on icon "Open" at bounding box center [286, 78] width 6 height 6
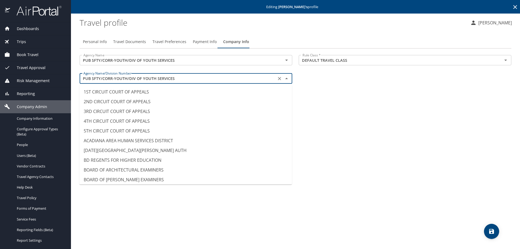
scroll to position [3422, 0]
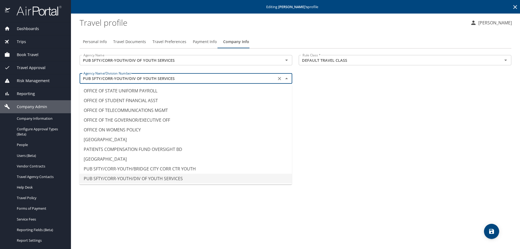
click at [286, 76] on icon "Close" at bounding box center [286, 78] width 6 height 6
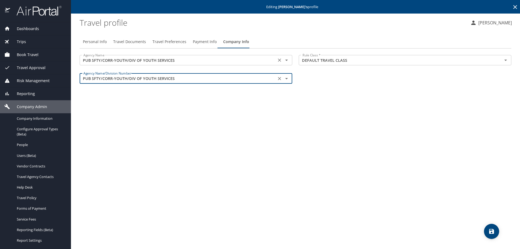
click at [191, 61] on input "PUB SFTY/CORR-YOUTH/DIV OF YOUTH SERVICES" at bounding box center [177, 60] width 193 height 7
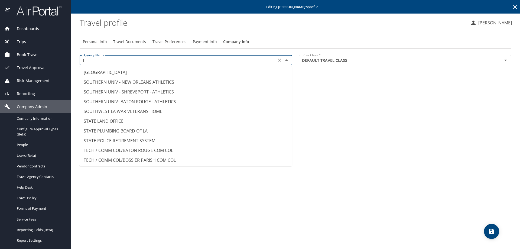
scroll to position [3, 0]
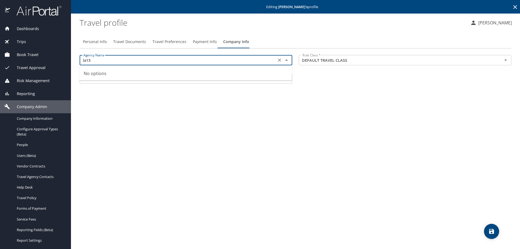
type input "PUB SFTY/CORR-YOUTH/DIV OF YOUTH SERVICES"
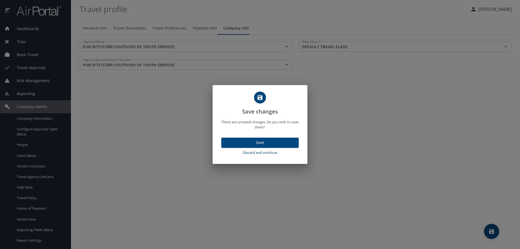
click at [247, 153] on span "Discard and continue" at bounding box center [259, 152] width 73 height 6
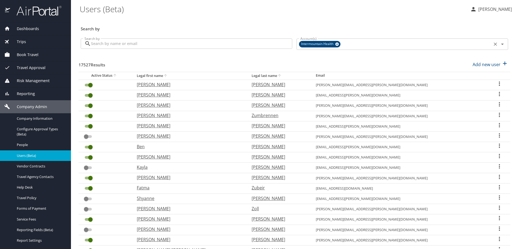
click at [336, 45] on icon at bounding box center [337, 45] width 4 height 4
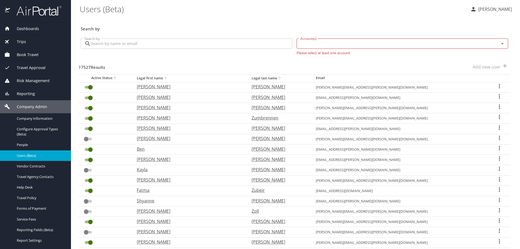
click at [336, 44] on input "Account(s)" at bounding box center [394, 43] width 192 height 7
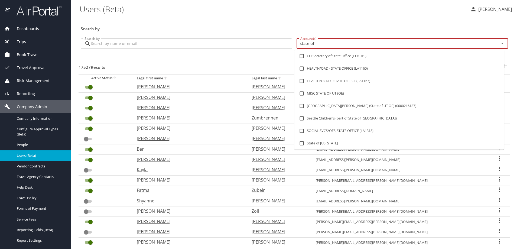
type input "state of l"
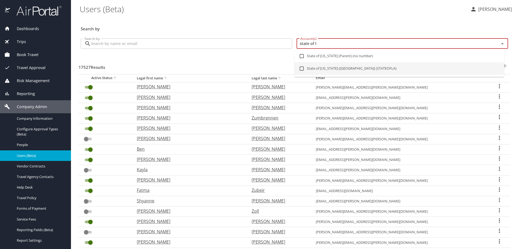
click at [301, 68] on input "checkbox" at bounding box center [301, 68] width 10 height 10
checkbox input "true"
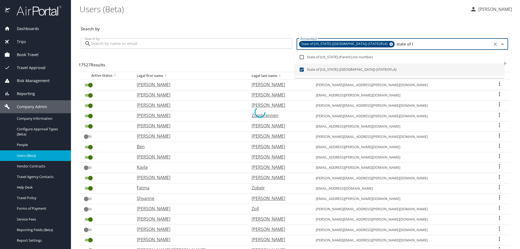
checkbox input "true"
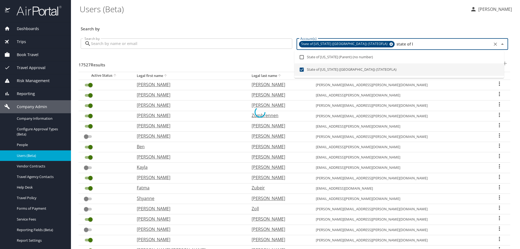
checkbox input "true"
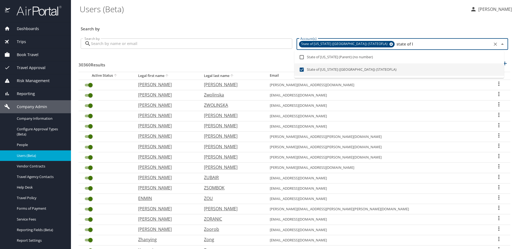
type input "state of l"
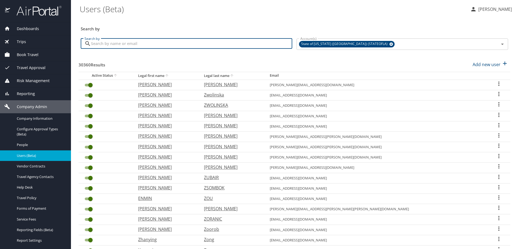
click at [195, 44] on input "Search by" at bounding box center [191, 43] width 201 height 10
type input "lakisha"
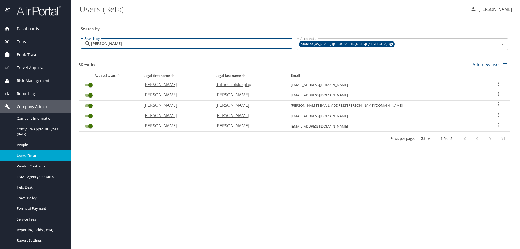
click at [495, 103] on icon "User Search Table" at bounding box center [498, 104] width 6 height 6
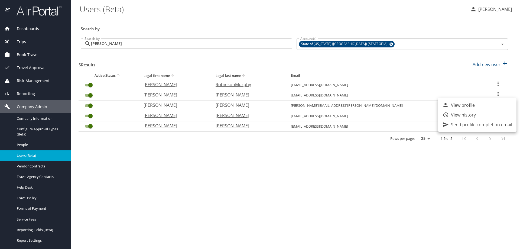
click at [461, 105] on p "View profile" at bounding box center [463, 105] width 24 height 6
select select "US"
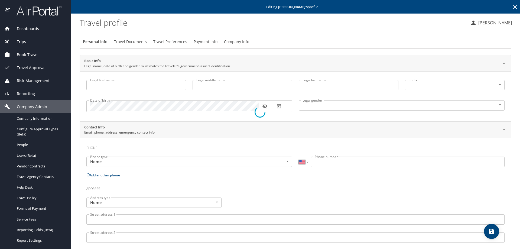
type input "LaKisha"
type input "Lewis-Harris"
type input "Female"
type input "Tracy Harris"
type input "Sr"
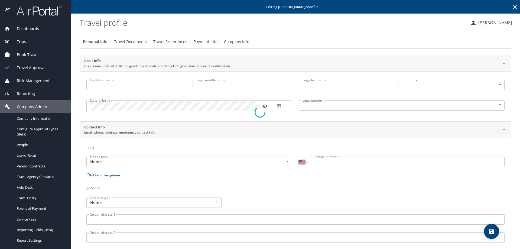
type input "(225) 223-1466"
type input "llewis10@yahoo.com"
select select "US"
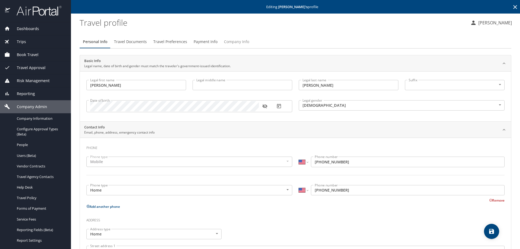
click at [241, 39] on span "Company Info" at bounding box center [236, 41] width 25 height 7
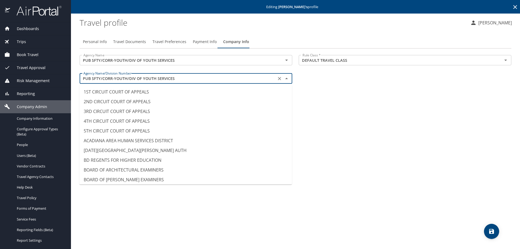
scroll to position [3422, 0]
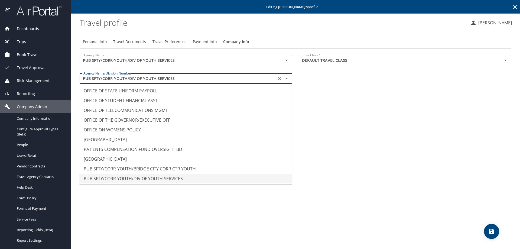
drag, startPoint x: 176, startPoint y: 81, endPoint x: 74, endPoint y: 79, distance: 102.9
click at [74, 79] on main "Editing LaKisha Lewis-Harris 's profile Travel profile SUSAN MOON Personal Info…" at bounding box center [295, 124] width 449 height 249
type input "ORLEANS PARISH CIVIL DISTRICT COURT"
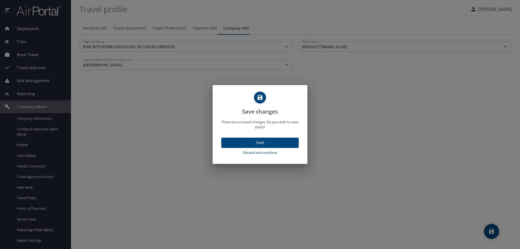
click at [242, 153] on span "Discard and continue" at bounding box center [259, 152] width 73 height 6
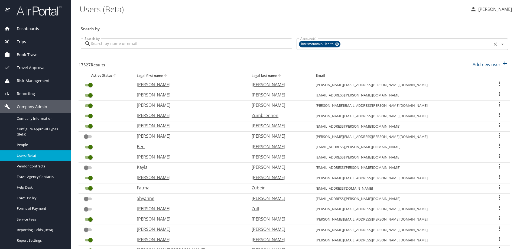
click at [336, 43] on icon at bounding box center [337, 45] width 4 height 4
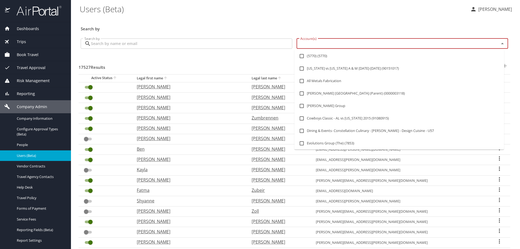
click at [335, 44] on input "Account(s)" at bounding box center [394, 43] width 192 height 7
type input "mplt"
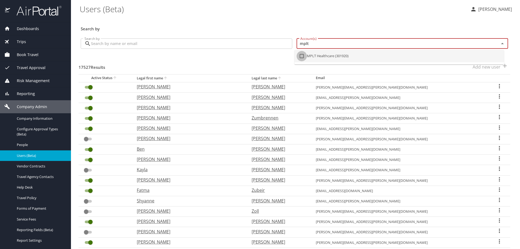
click at [303, 55] on input "checkbox" at bounding box center [301, 56] width 10 height 10
checkbox input "true"
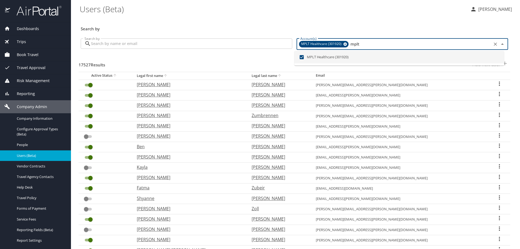
checkbox input "true"
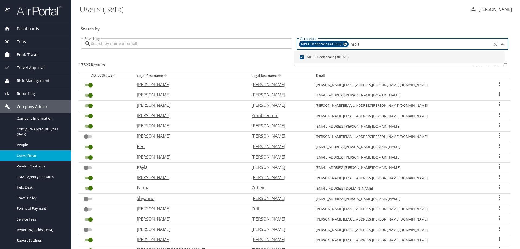
checkbox input "true"
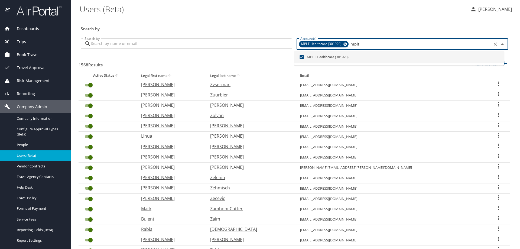
type input "mplt"
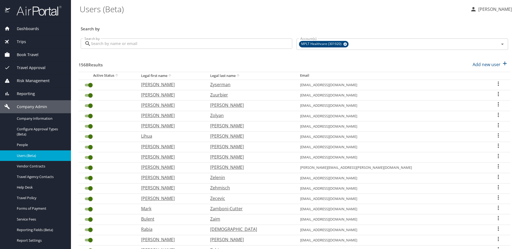
click at [241, 24] on h3 "Search by" at bounding box center [294, 26] width 427 height 9
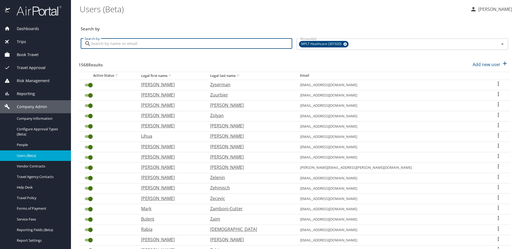
click at [207, 42] on input "Search by" at bounding box center [191, 43] width 201 height 10
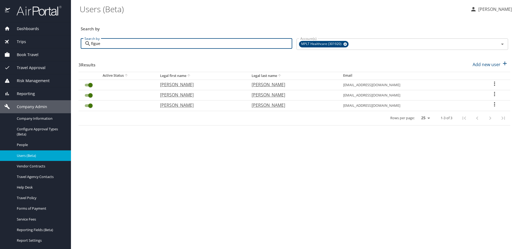
type input "figue"
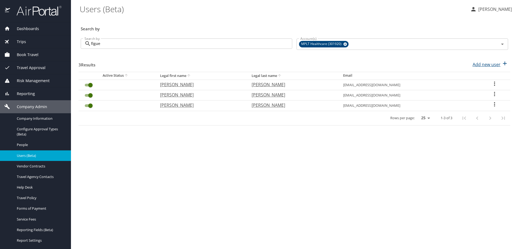
click at [487, 63] on p "Add new user" at bounding box center [486, 64] width 28 height 6
select select "US"
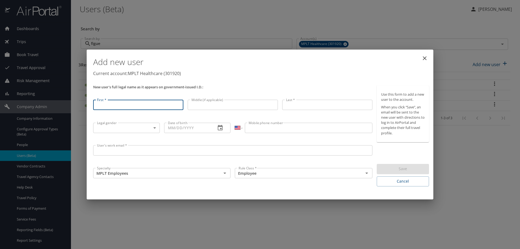
click at [424, 60] on icon "close" at bounding box center [424, 58] width 6 height 6
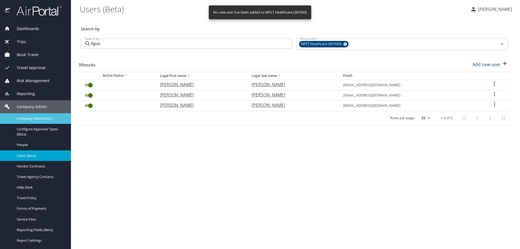
click at [43, 120] on span "Company Information" at bounding box center [41, 118] width 48 height 5
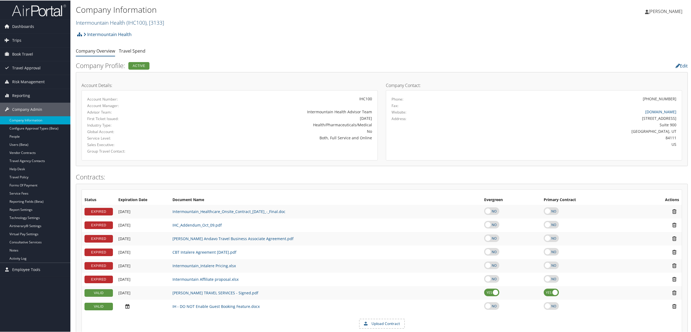
click at [133, 19] on span "( IHC100 )" at bounding box center [136, 21] width 20 height 7
click at [129, 33] on input "search" at bounding box center [111, 32] width 71 height 10
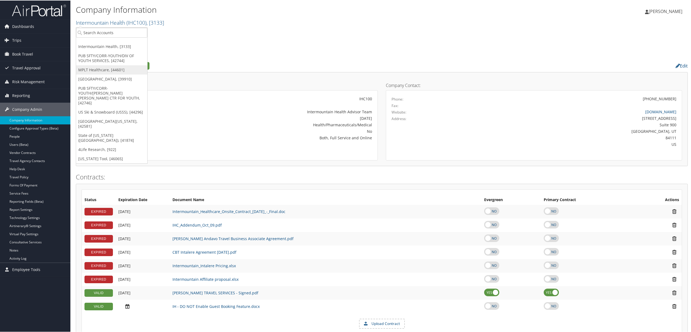
click at [119, 67] on link "MPLT Healthcare, [44601]" at bounding box center [111, 69] width 71 height 9
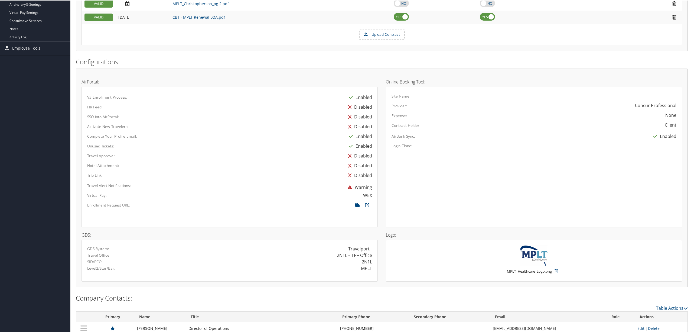
scroll to position [247, 0]
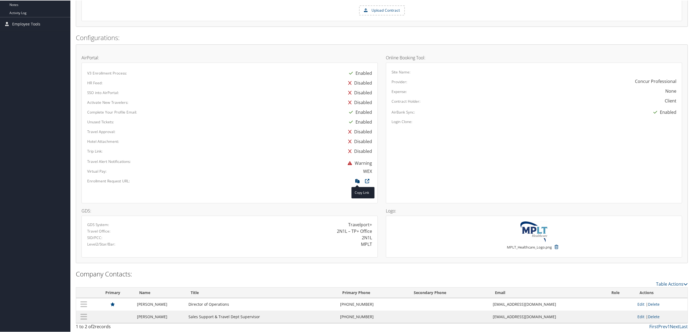
click at [357, 179] on icon at bounding box center [357, 181] width 10 height 7
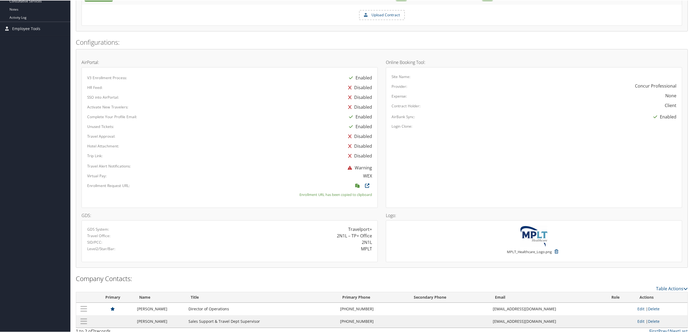
scroll to position [0, 0]
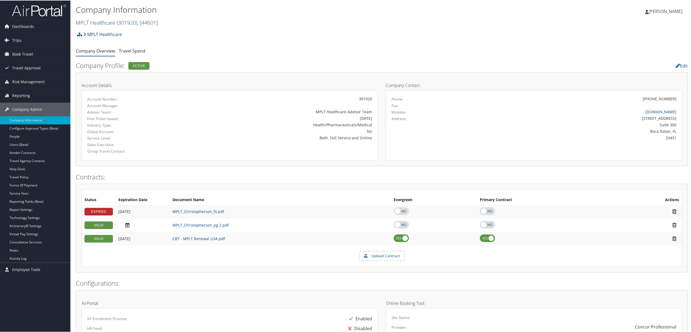
click at [110, 21] on link "MPLT Healthcare ( 301920 ) , [ 44601 ]" at bounding box center [117, 21] width 82 height 7
click at [109, 29] on input "search" at bounding box center [111, 32] width 71 height 10
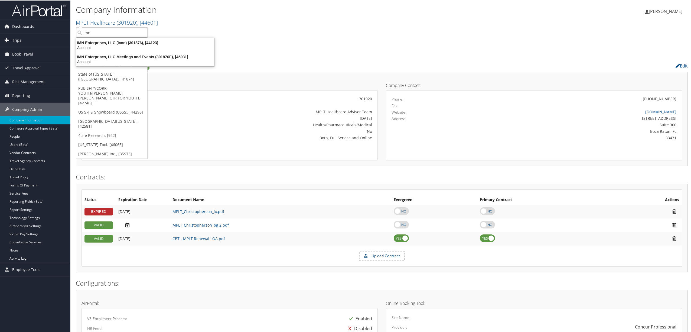
type input "imn"
click at [120, 32] on input "imn" at bounding box center [111, 32] width 71 height 10
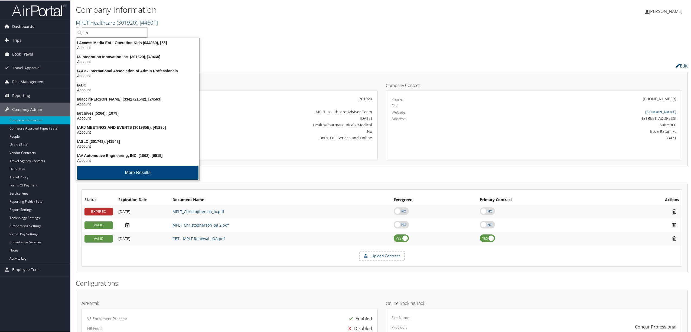
type input "imn"
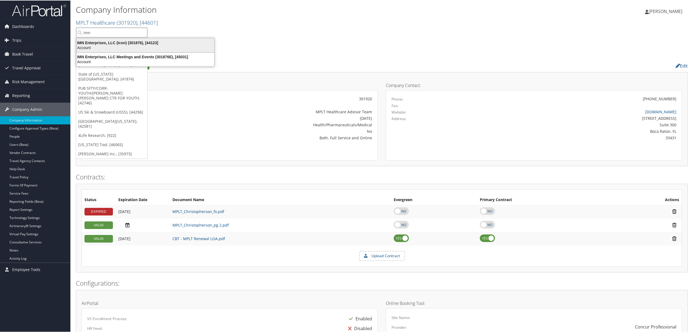
click at [135, 41] on div "IMN Enterprises, LLC (Icon) (301876), [44123]" at bounding box center [145, 42] width 144 height 5
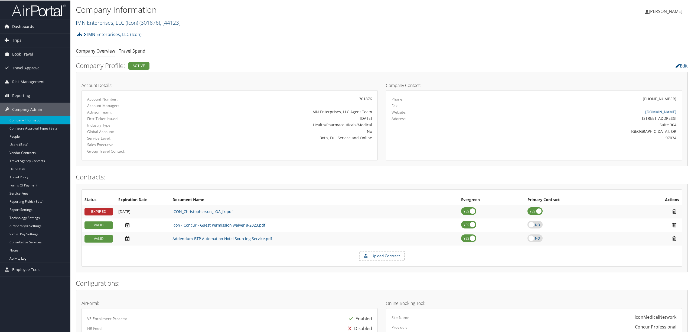
click at [149, 21] on span "( 301876 )" at bounding box center [149, 21] width 21 height 7
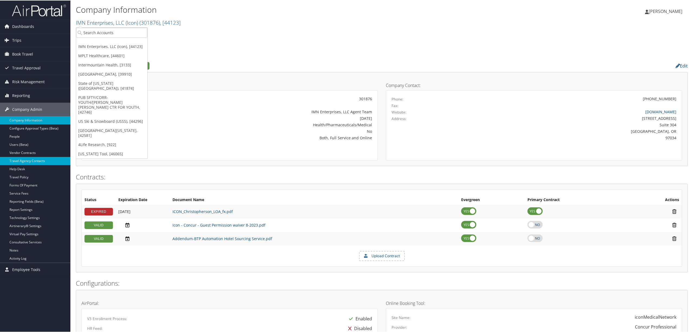
click at [31, 160] on link "Travel Agency Contacts" at bounding box center [35, 160] width 70 height 8
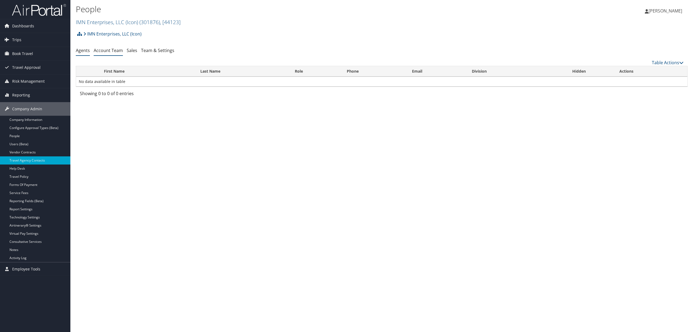
click at [114, 51] on link "Account Team" at bounding box center [108, 50] width 29 height 6
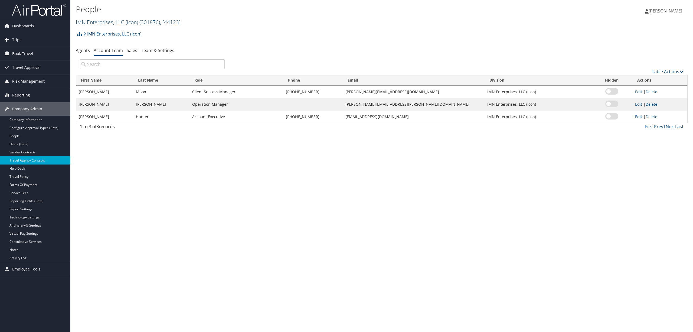
click at [152, 20] on span "( 301876 )" at bounding box center [149, 21] width 21 height 7
click at [142, 29] on input "search" at bounding box center [111, 32] width 71 height 10
type input "innova"
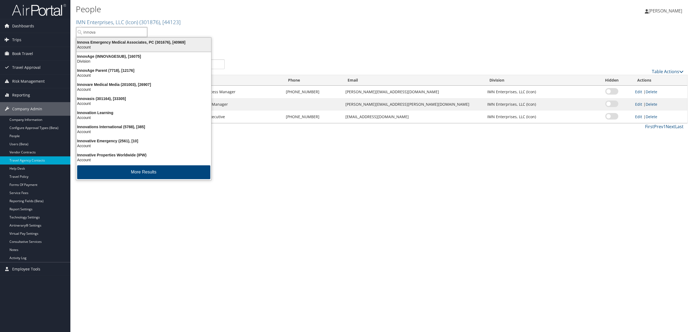
click at [147, 43] on div "Innova Emergency Medical Associates, PC (301676), [40969]" at bounding box center [143, 42] width 141 height 5
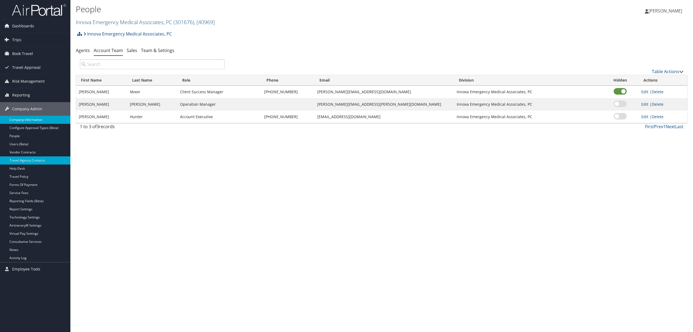
click at [22, 120] on link "Company Information" at bounding box center [35, 120] width 70 height 8
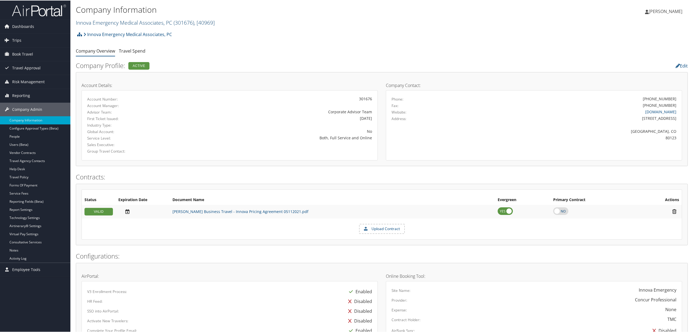
click at [191, 21] on span "( 301676 )" at bounding box center [184, 21] width 21 height 7
click at [119, 30] on input "search" at bounding box center [111, 32] width 71 height 10
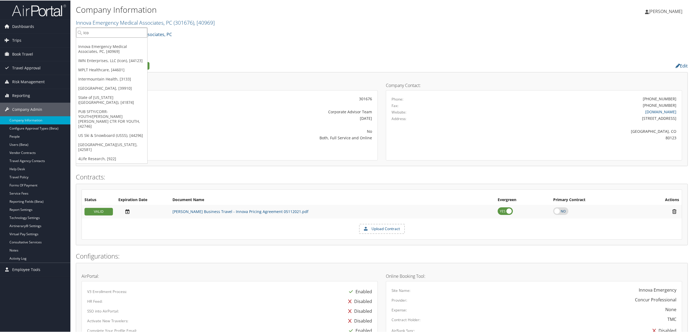
type input "icon"
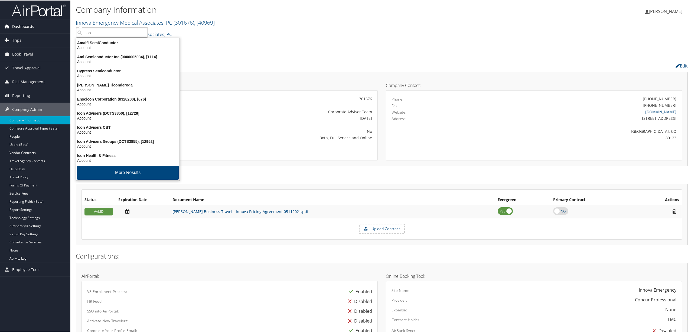
drag, startPoint x: 120, startPoint y: 31, endPoint x: 69, endPoint y: 28, distance: 51.0
click at [69, 28] on div "Dashboards AirPortal 360™ (Manager) AirPortal 360™ (Agent) My Travel Dashboard …" at bounding box center [346, 279] width 693 height 559
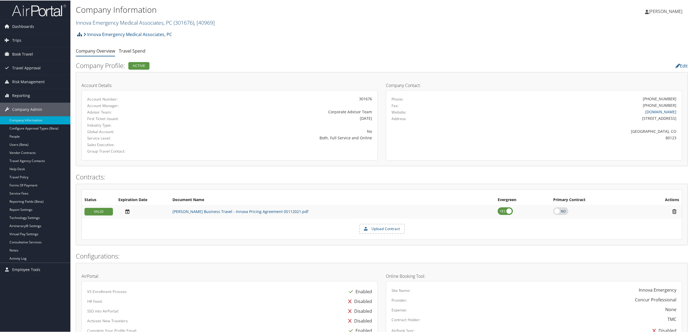
click at [143, 22] on link "Innova Emergency Medical Associates, PC ( 301676 ) , [ 40969 ]" at bounding box center [145, 21] width 139 height 7
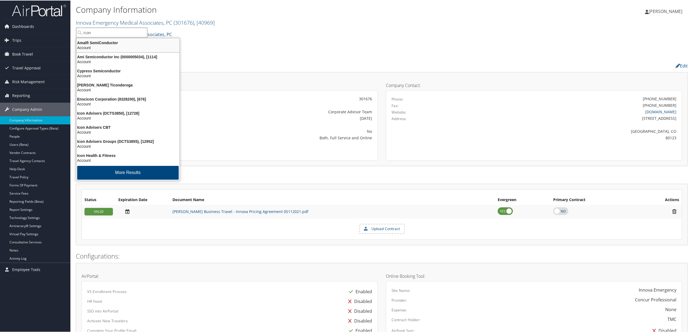
click at [125, 32] on input "icon" at bounding box center [111, 32] width 71 height 10
type input "imn"
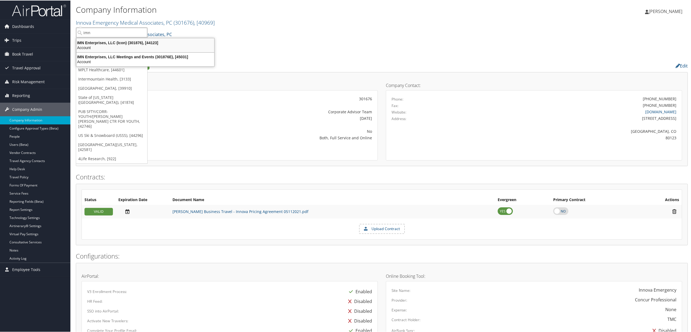
click at [120, 44] on div "IMN Enterprises, LLC (Icon) (301876), [44123]" at bounding box center [145, 42] width 144 height 5
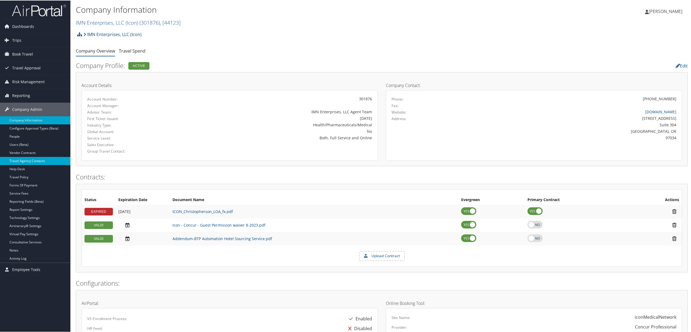
click at [36, 163] on link "Travel Agency Contacts" at bounding box center [35, 160] width 70 height 8
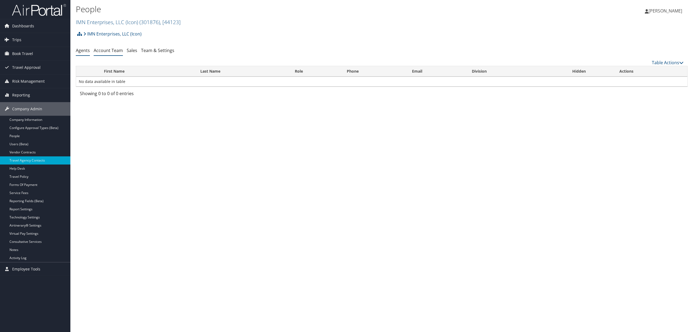
click at [105, 53] on link "Account Team" at bounding box center [108, 50] width 29 height 6
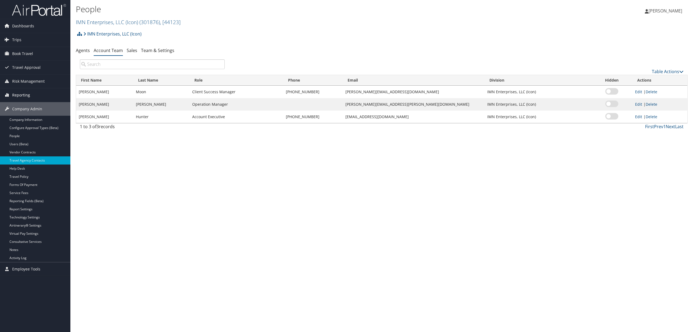
click at [33, 96] on link "Reporting" at bounding box center [35, 95] width 70 height 14
